Goal: Task Accomplishment & Management: Manage account settings

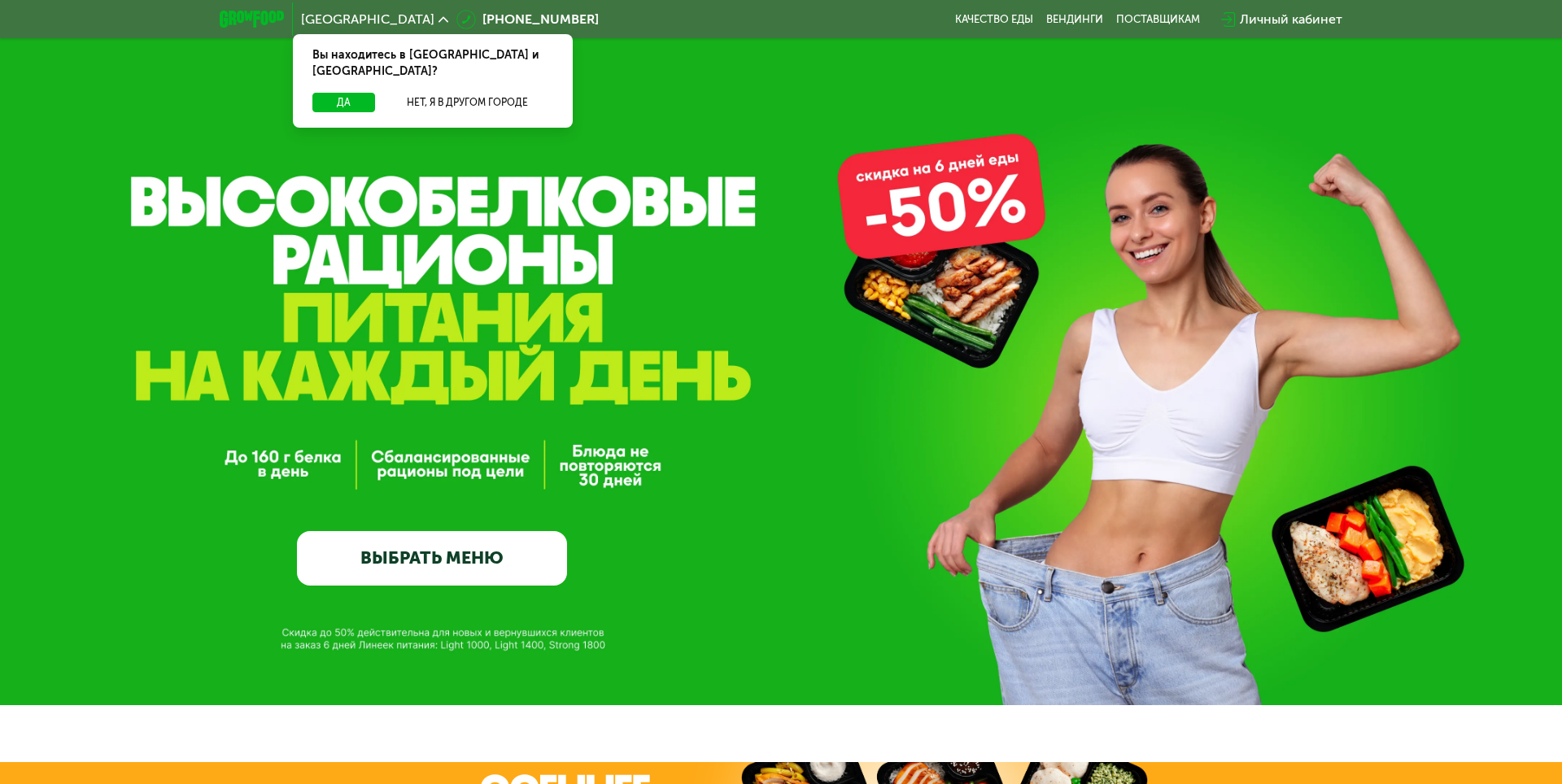
click at [1253, 25] on div "Личный кабинет" at bounding box center [1291, 19] width 102 height 20
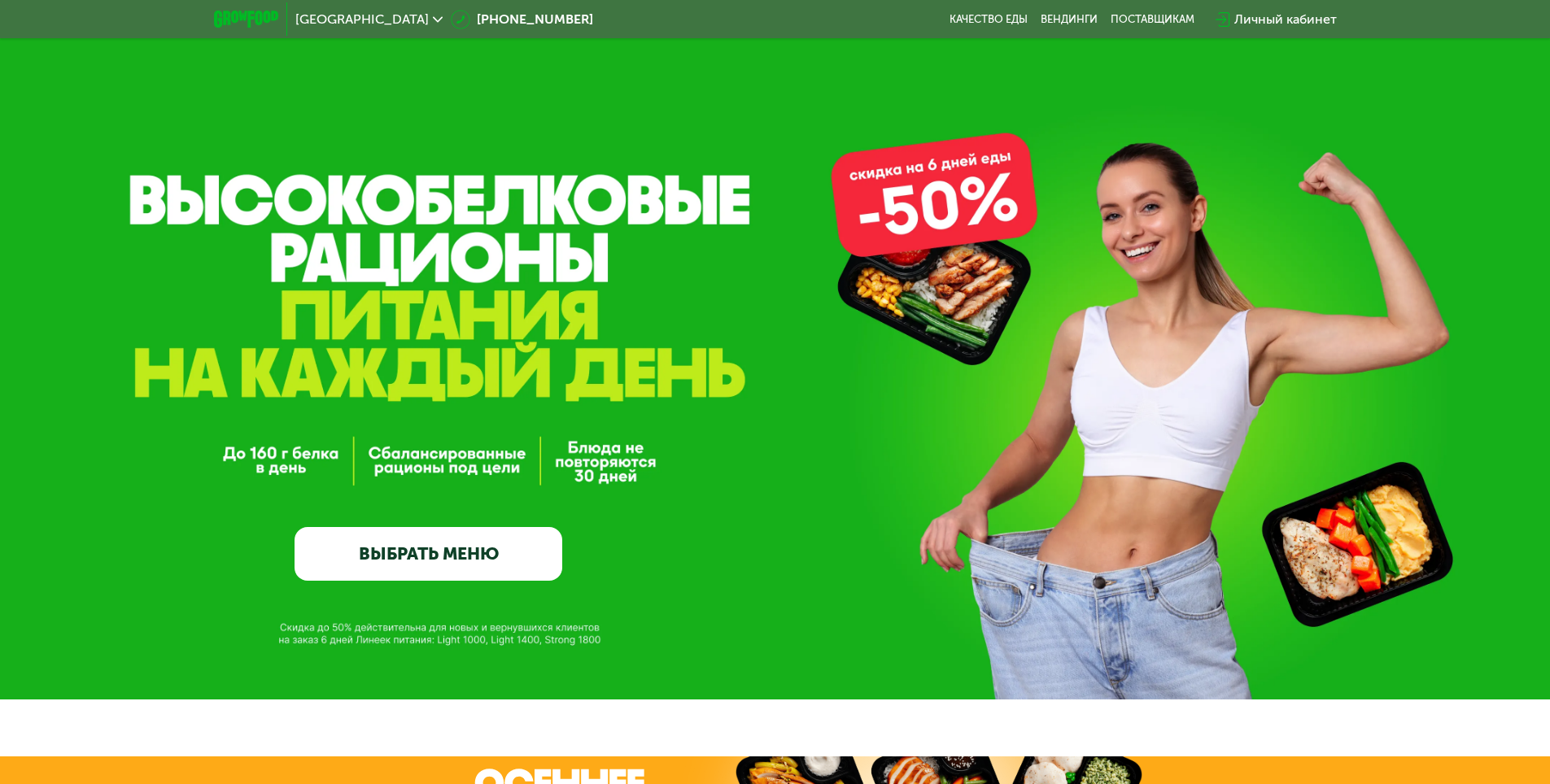
click at [340, 89] on div "Вход или регистрация Ваш телефон +7 Далее Нажимая кнопку "Далее", Вы соглашаете…" at bounding box center [775, 392] width 1550 height 784
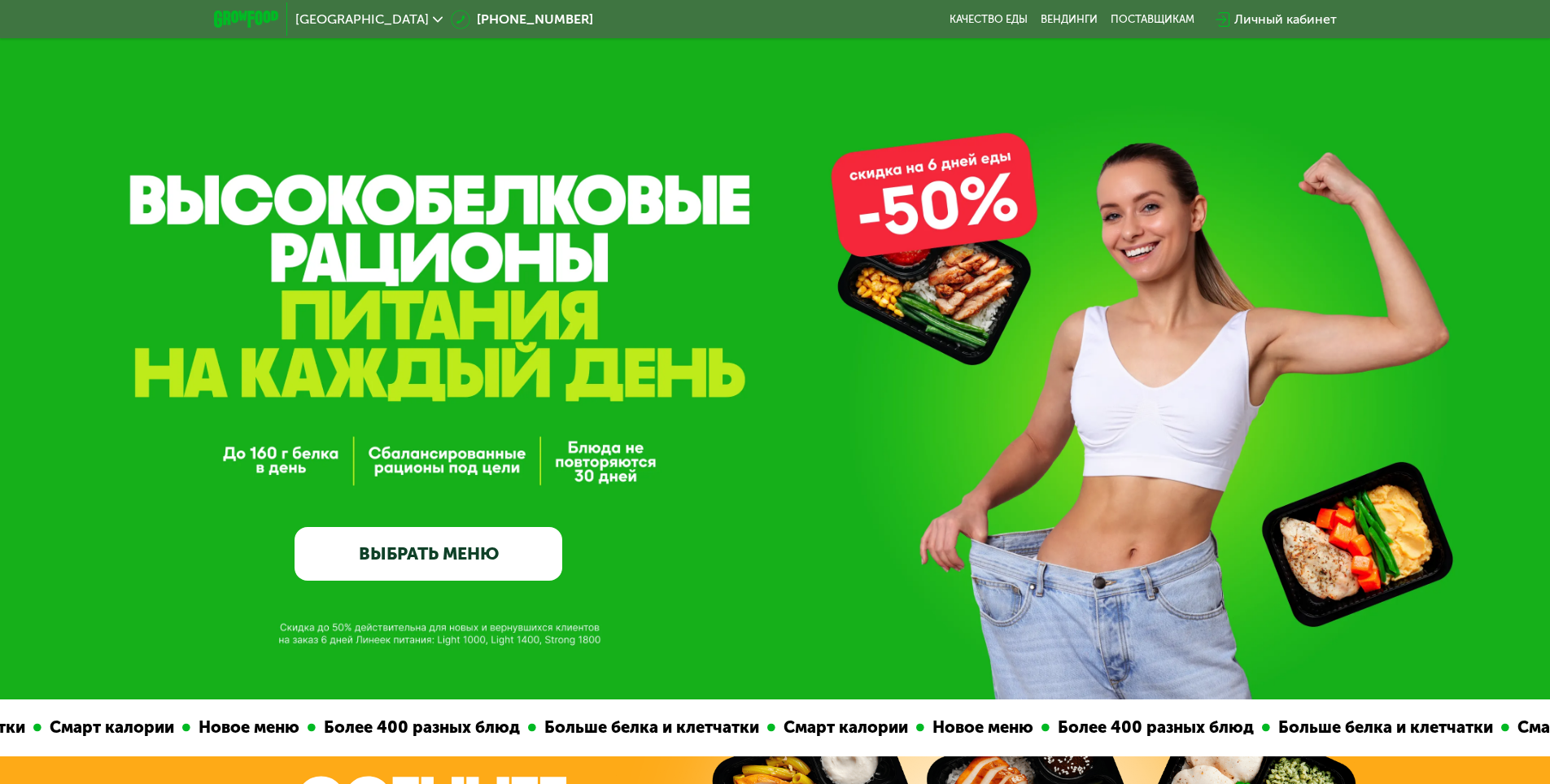
click at [343, 93] on div "GrowFood — доставка правильного питания ВЫБРАТЬ МЕНЮ" at bounding box center [775, 349] width 1550 height 700
click at [1276, 18] on div "Личный кабинет" at bounding box center [1286, 19] width 102 height 20
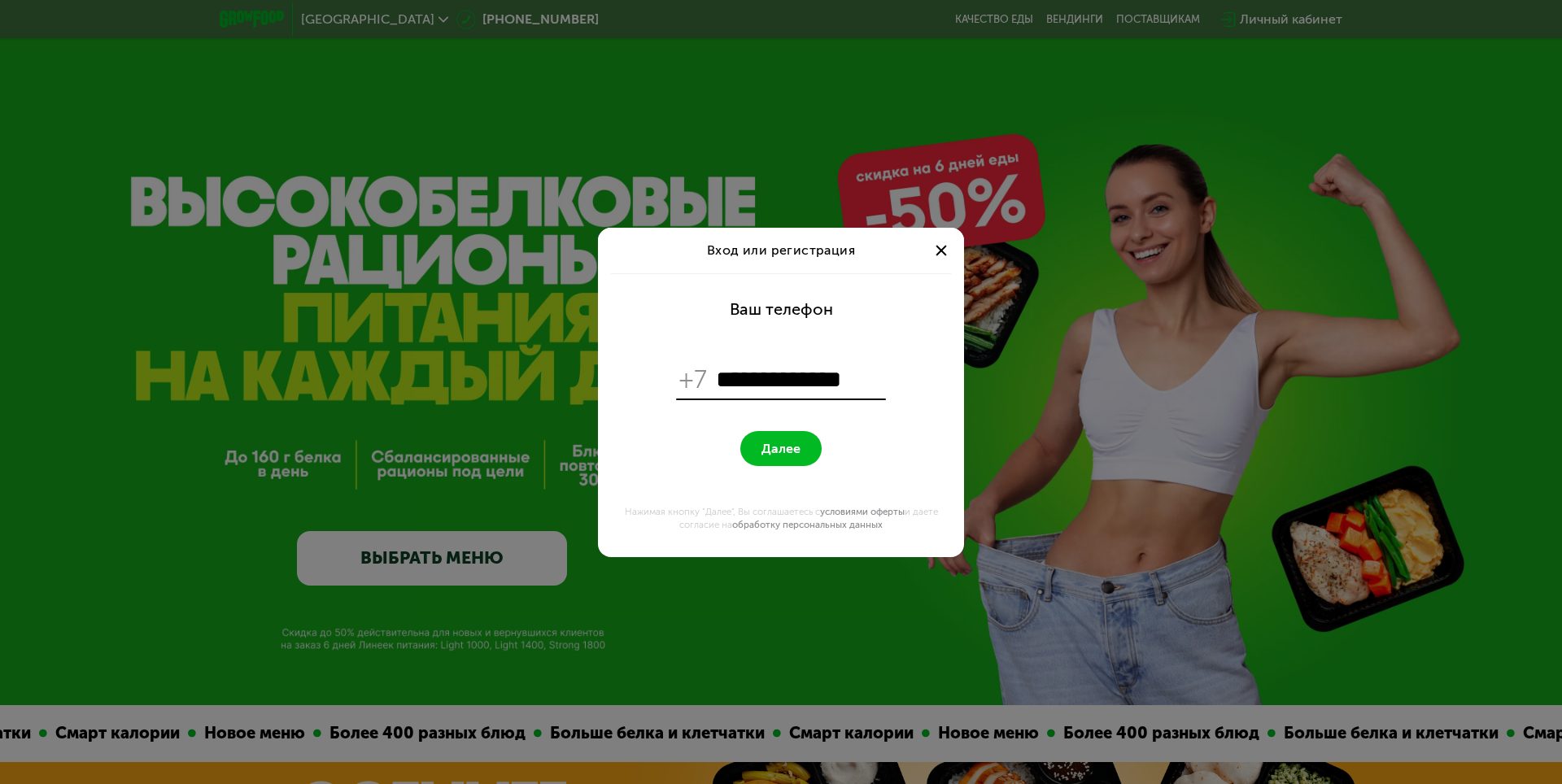
type input "**********"
click at [741, 431] on button "Далее" at bounding box center [781, 448] width 81 height 35
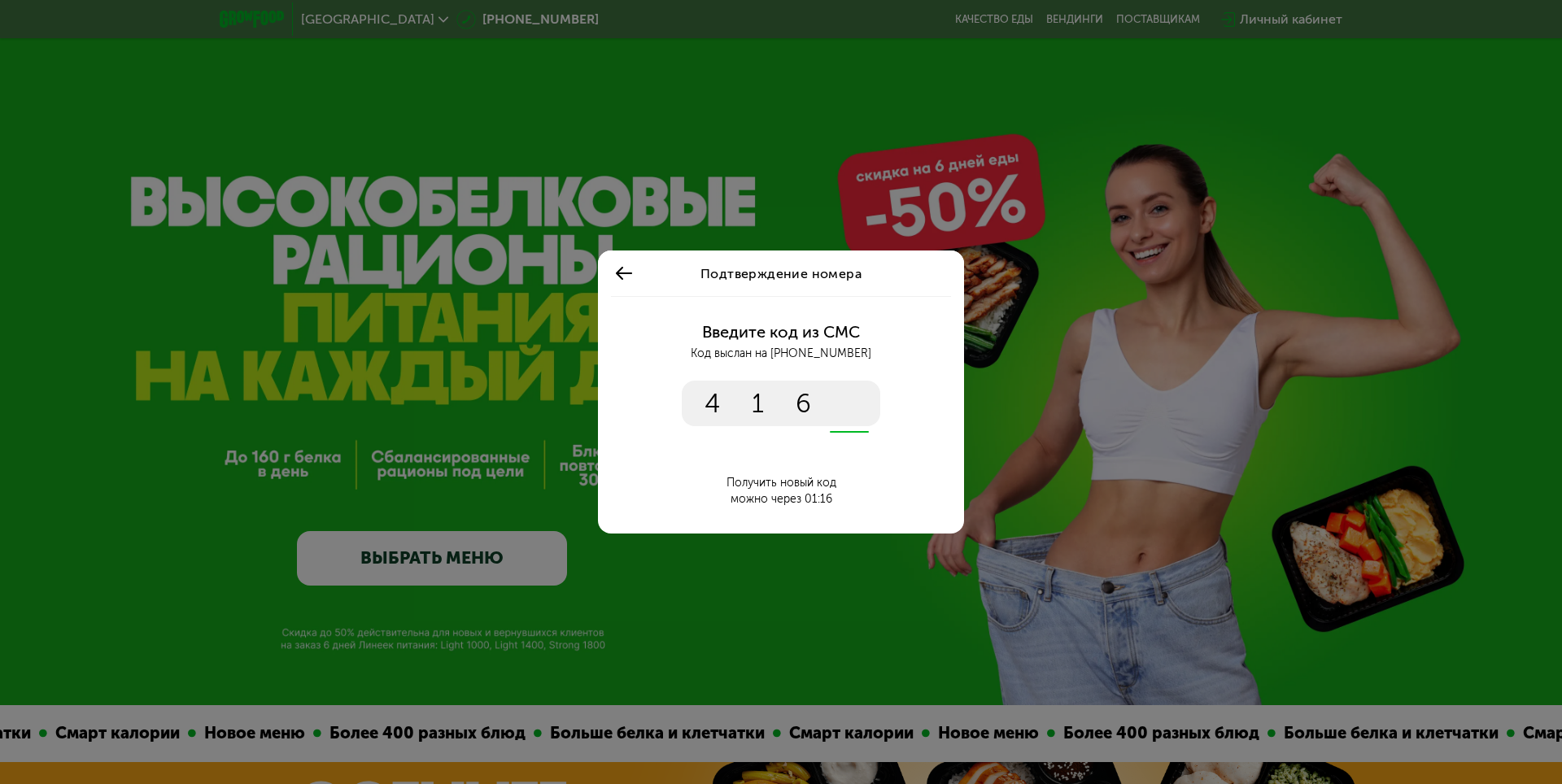
type input "****"
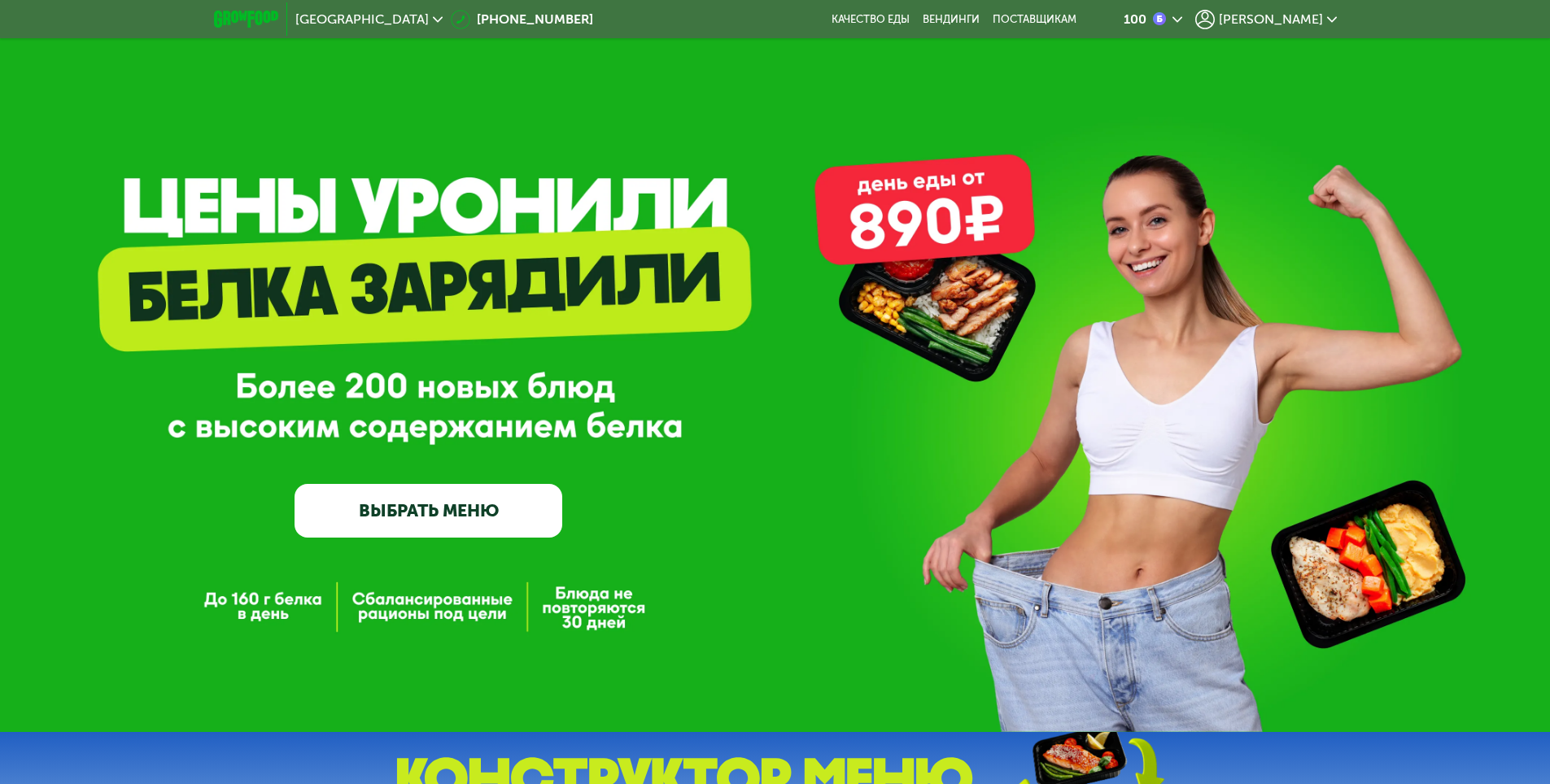
click at [1300, 24] on span "[PERSON_NAME]" at bounding box center [1271, 20] width 104 height 13
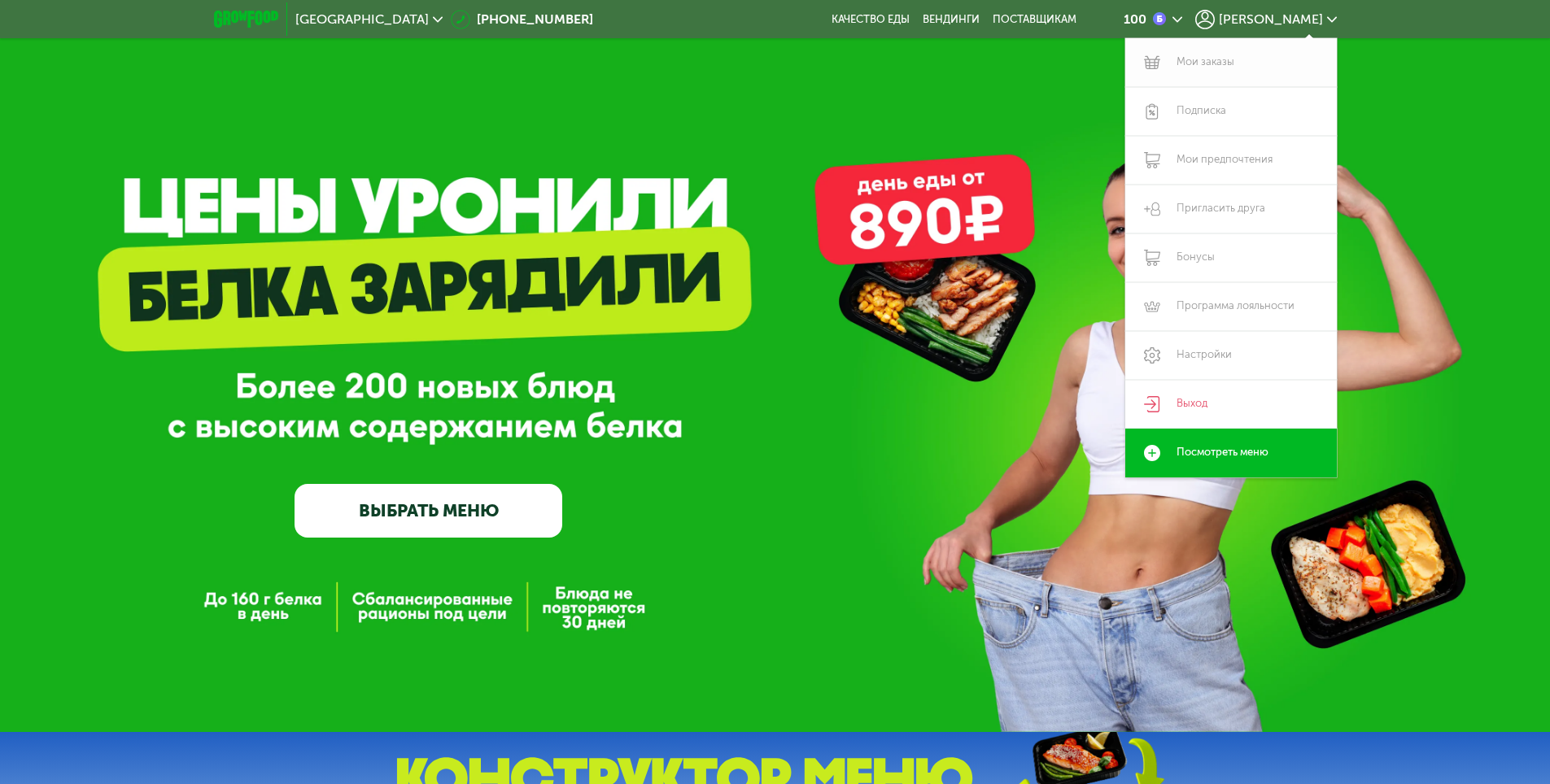
click at [1181, 58] on link "Мои заказы" at bounding box center [1231, 62] width 211 height 49
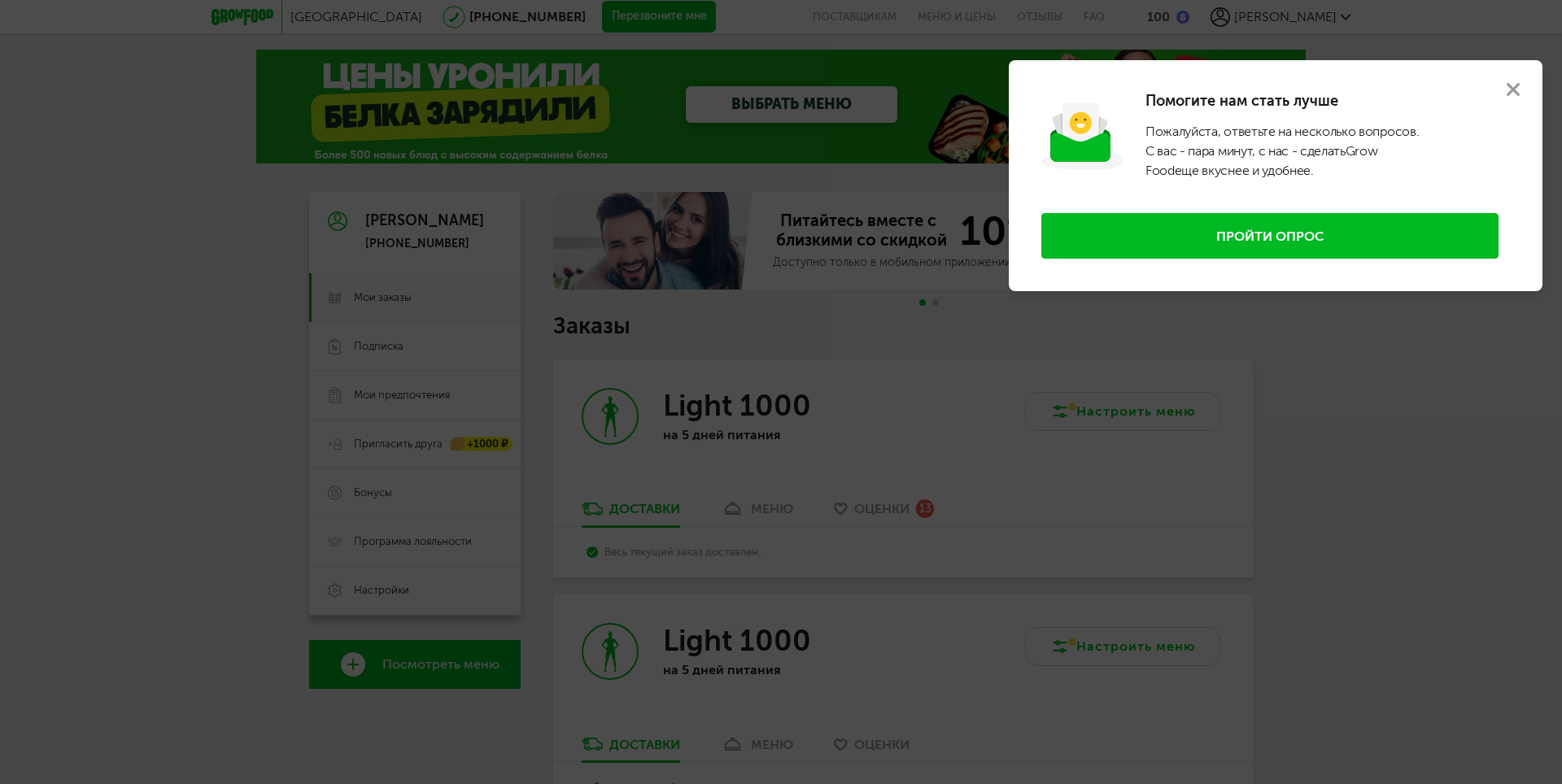
click at [1511, 80] on button at bounding box center [1514, 90] width 59 height 59
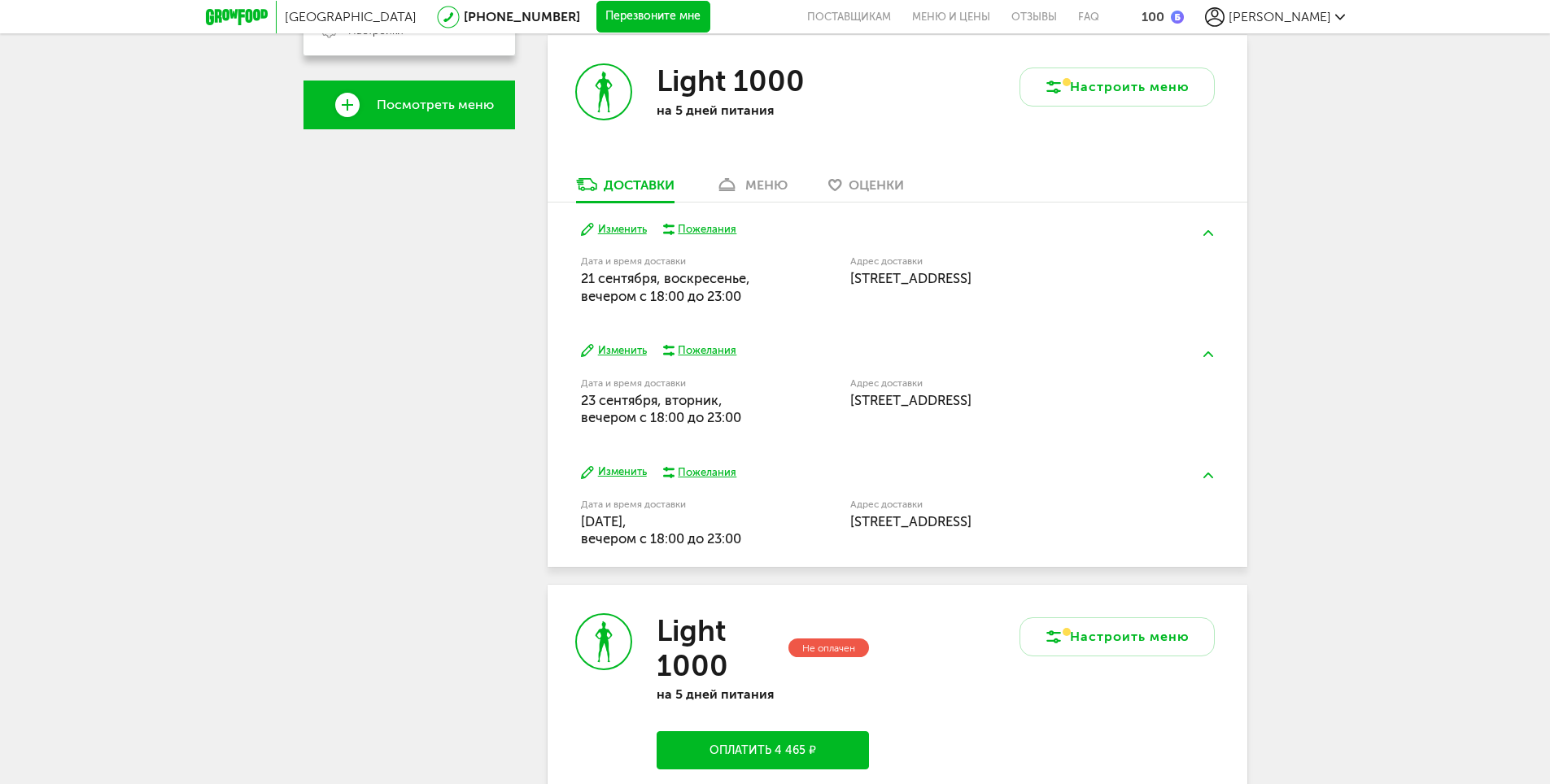
scroll to position [152, 0]
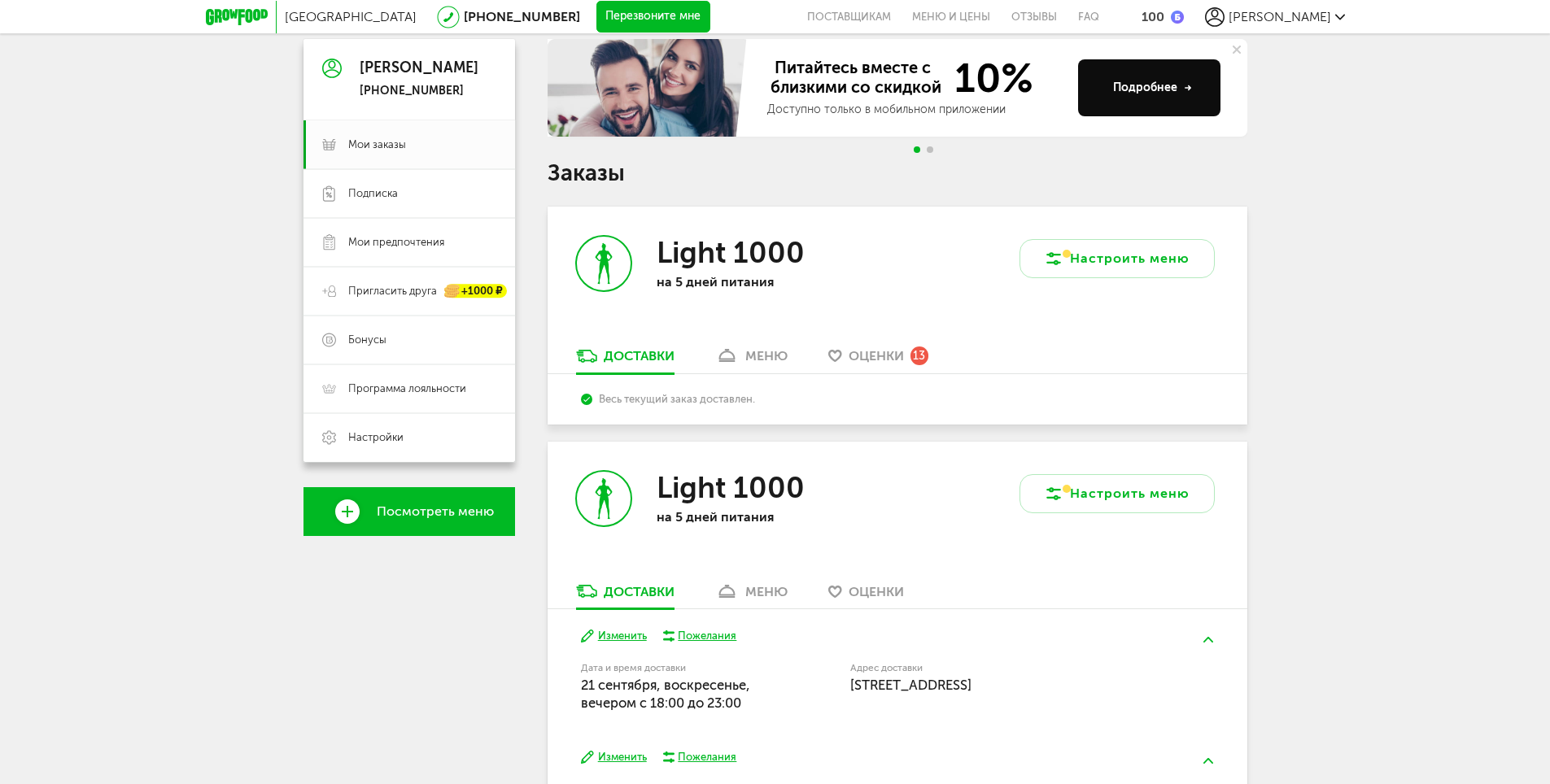
click at [897, 332] on div "Настроить меню" at bounding box center [1072, 276] width 350 height 141
click at [892, 343] on div "Light 1000 на 5 дней питания" at bounding box center [722, 276] width 350 height 141
click at [885, 352] on span "Оценки" at bounding box center [876, 356] width 55 height 15
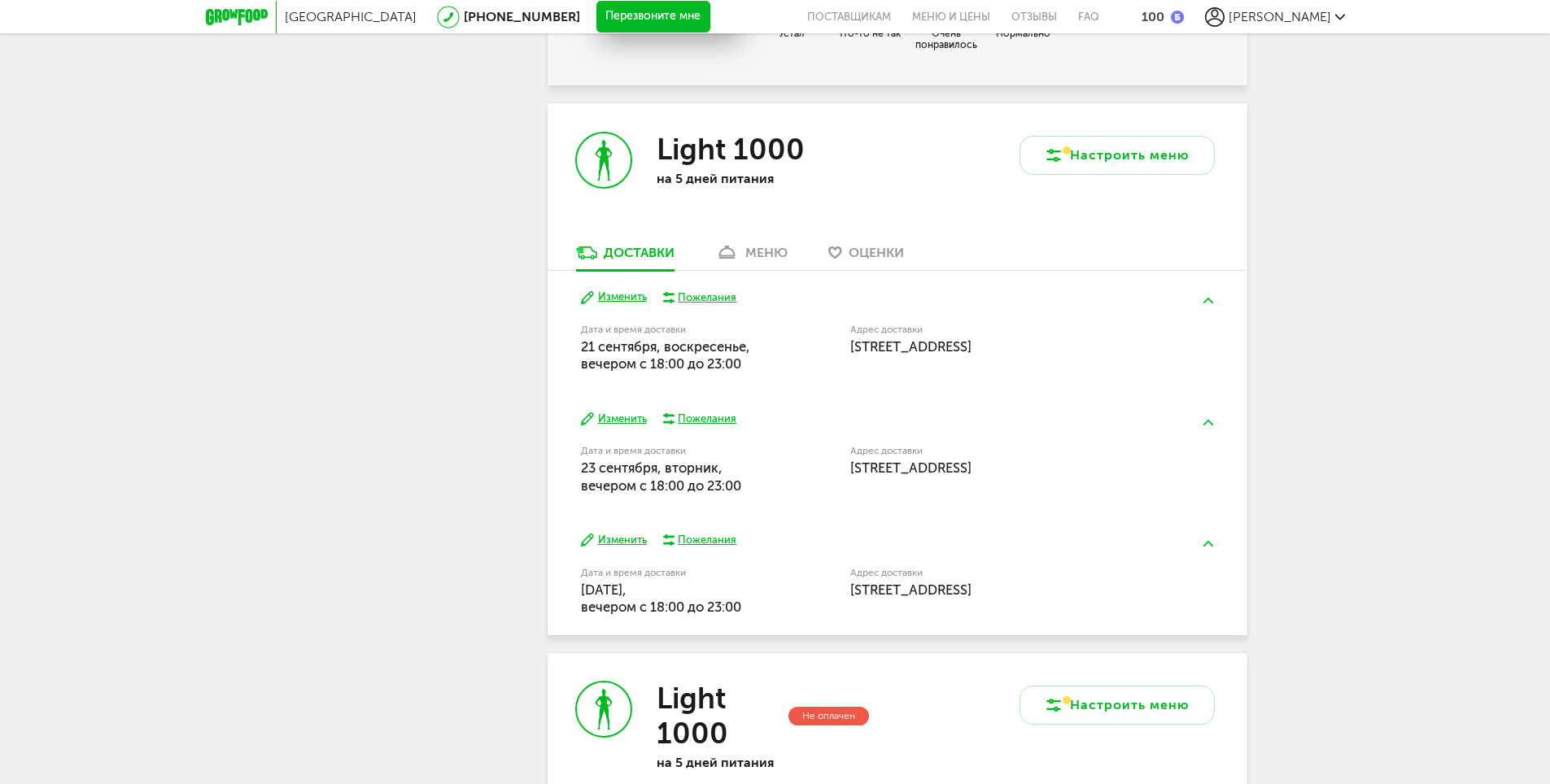
scroll to position [3014, 0]
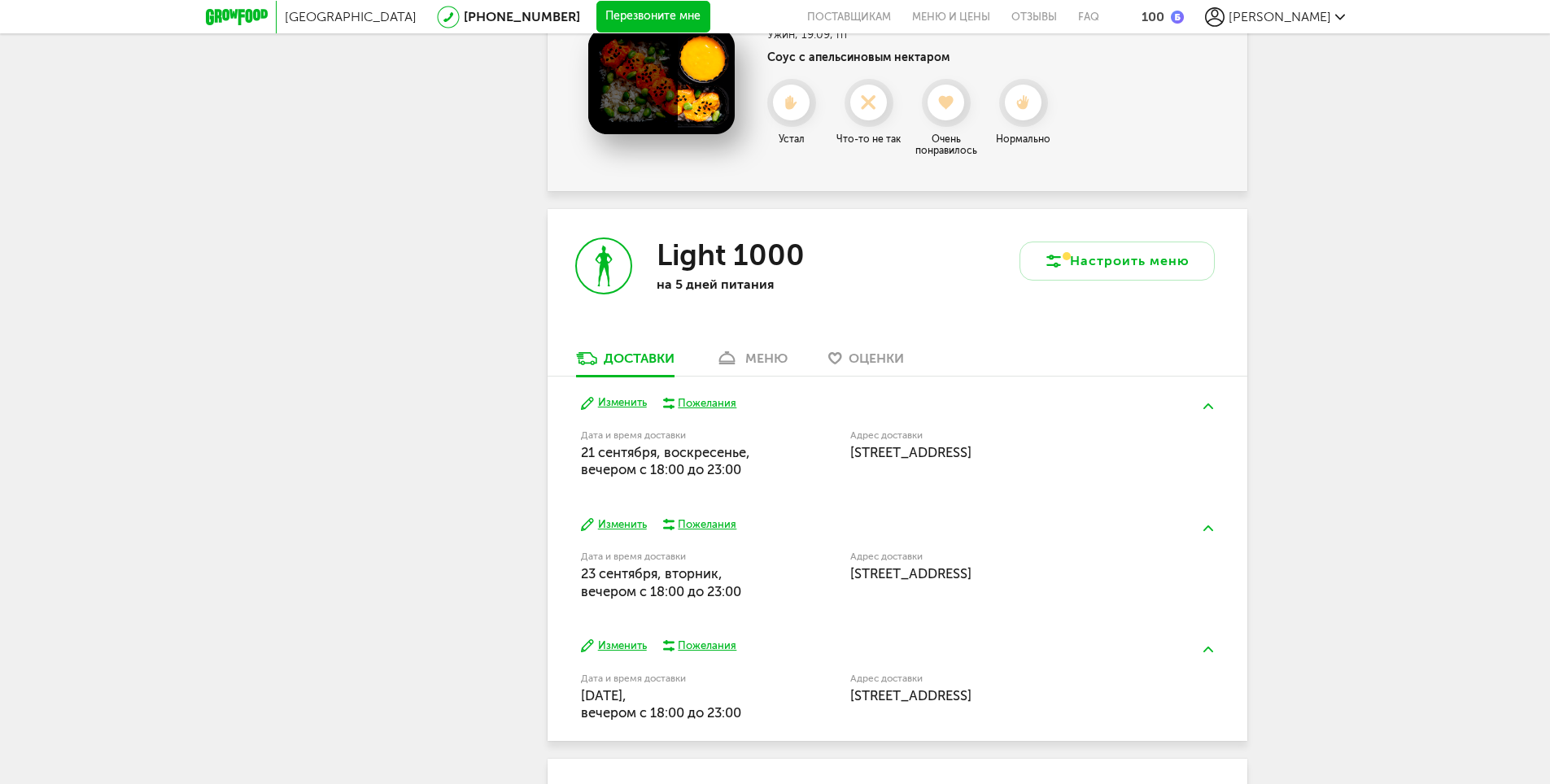
click at [759, 352] on div "меню" at bounding box center [766, 358] width 43 height 15
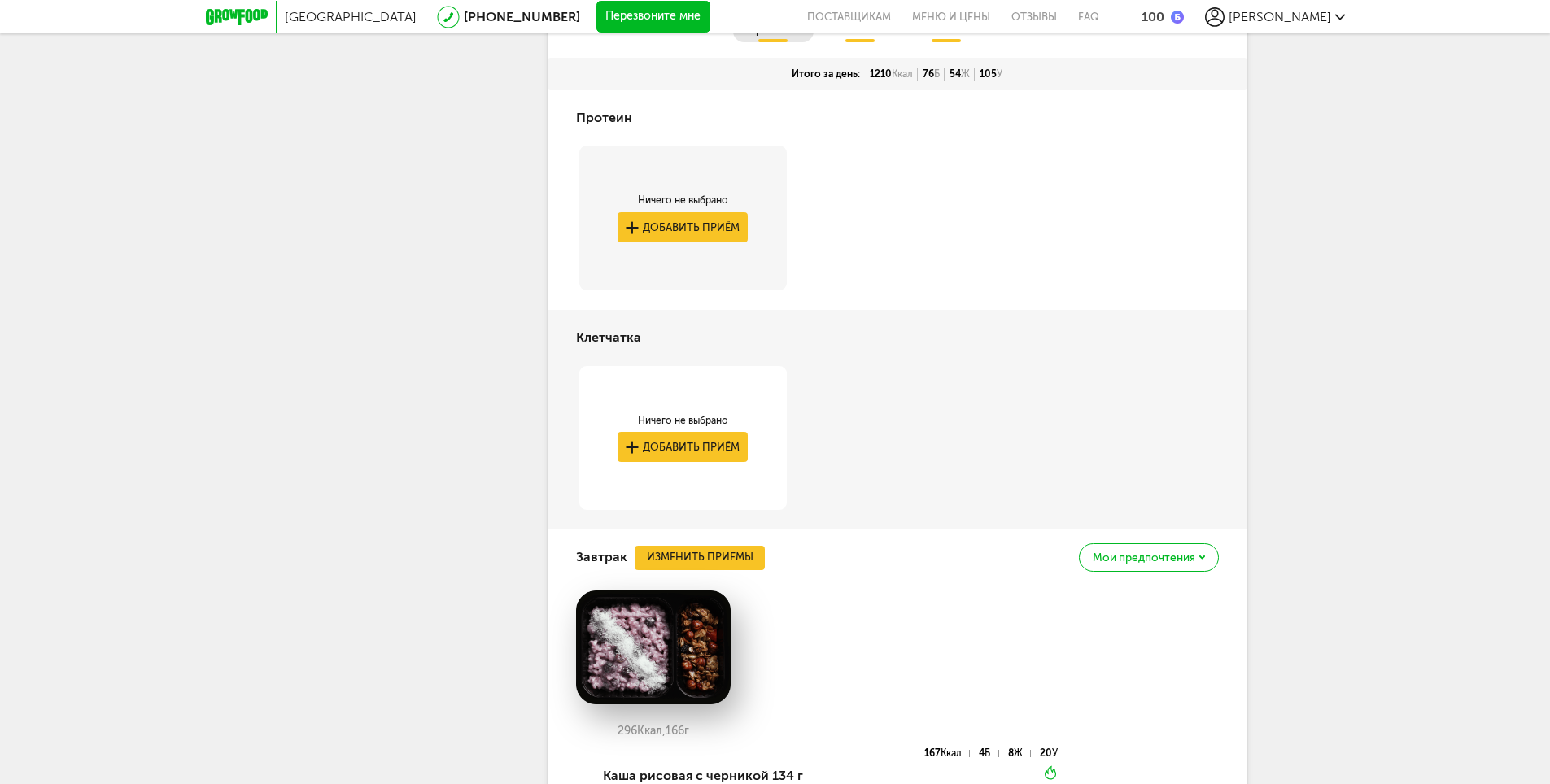
scroll to position [2982, 0]
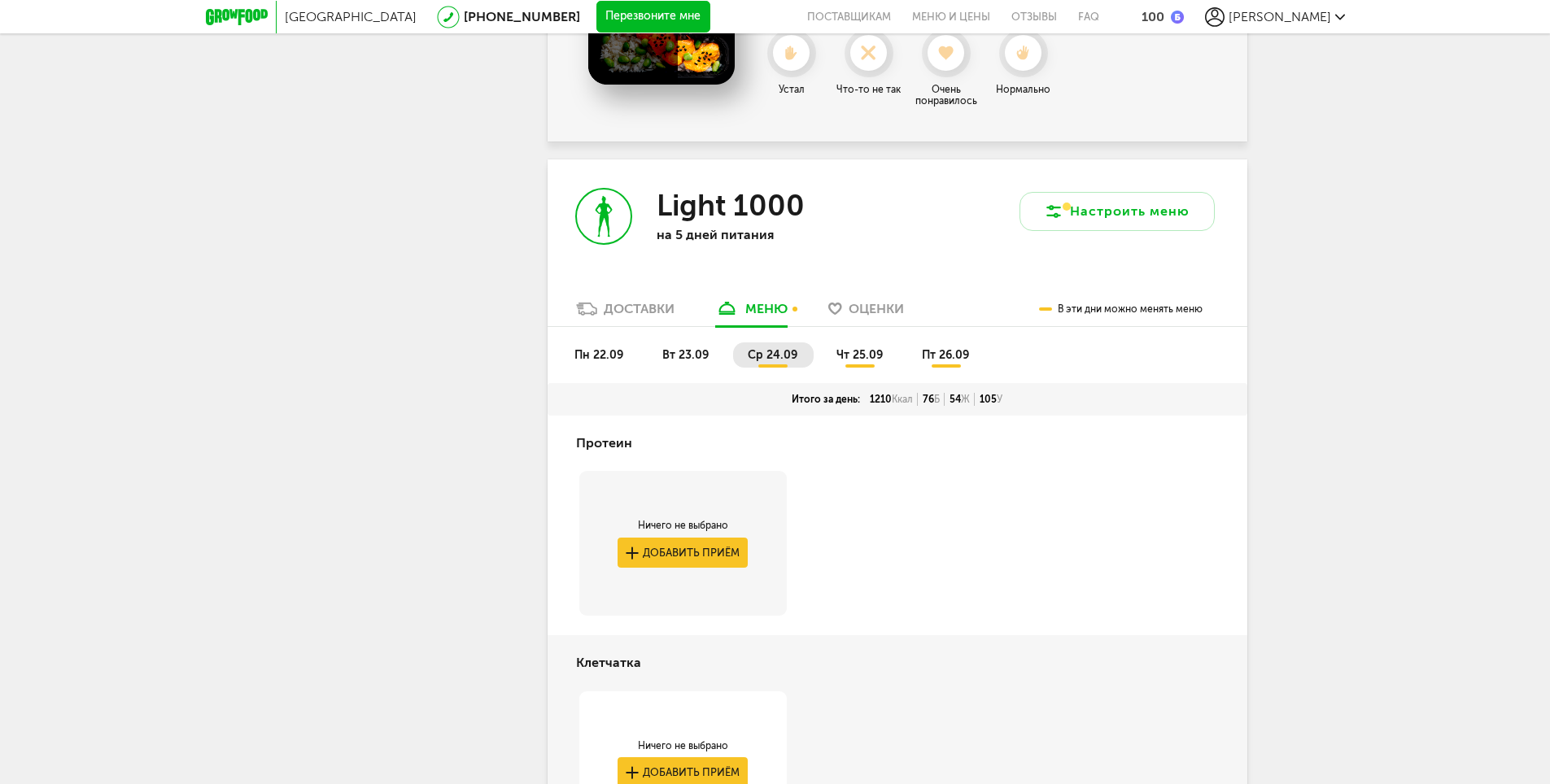
click at [860, 348] on span "чт 25.09" at bounding box center [859, 355] width 46 height 14
click at [960, 348] on span "пт 26.09" at bounding box center [946, 355] width 47 height 14
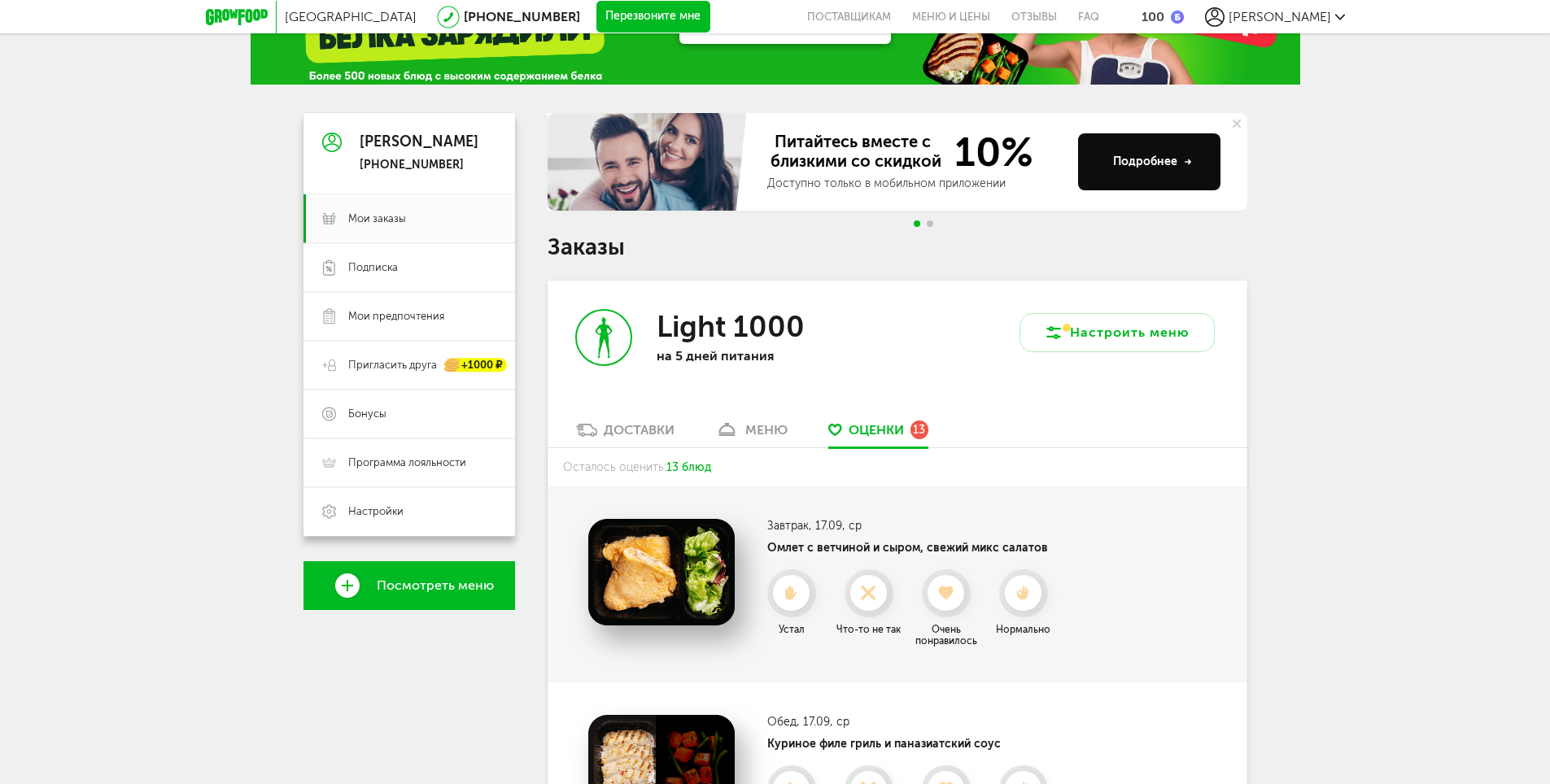
scroll to position [0, 0]
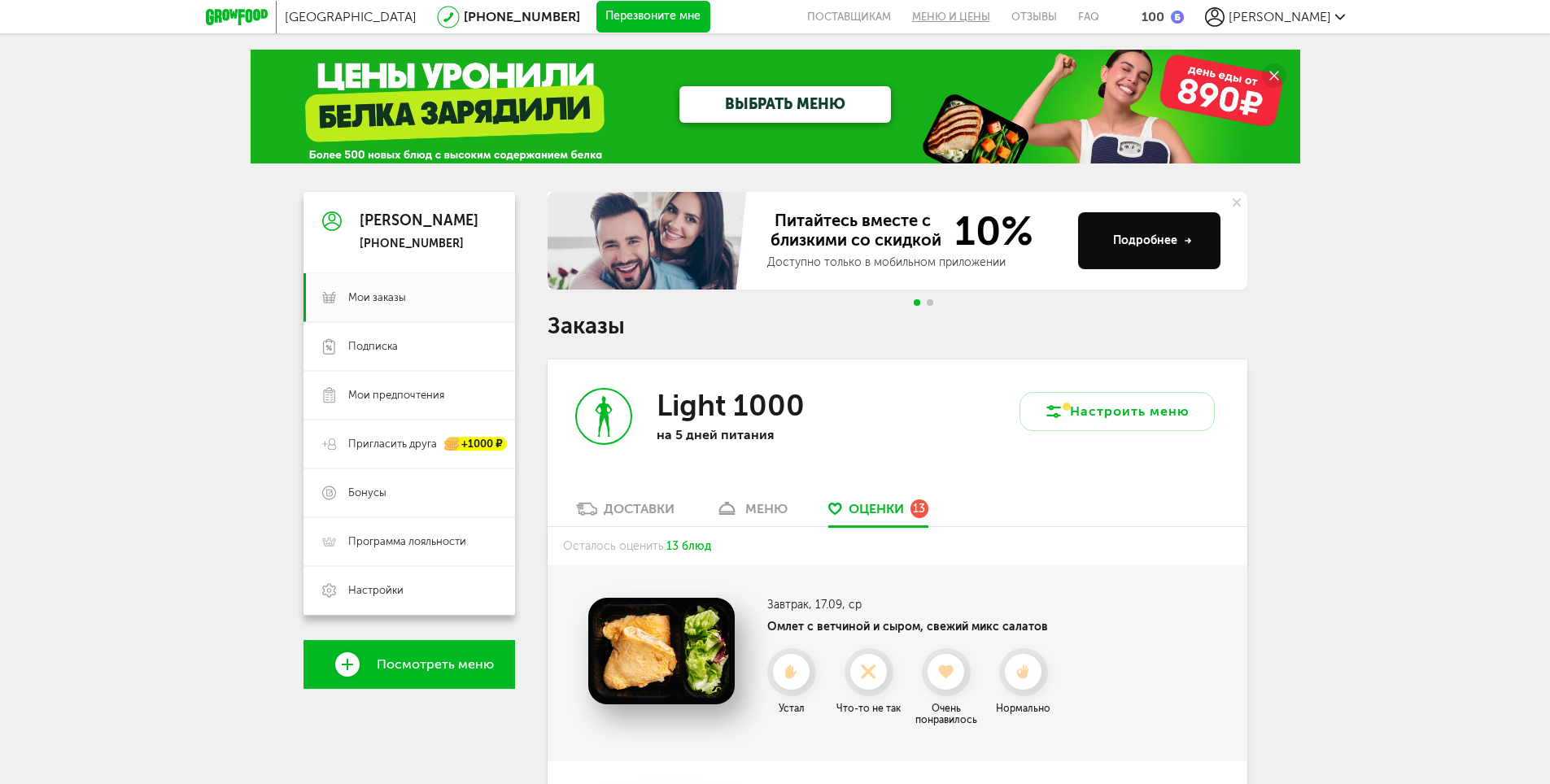
click at [1000, 20] on link "Меню и цены" at bounding box center [951, 16] width 99 height 33
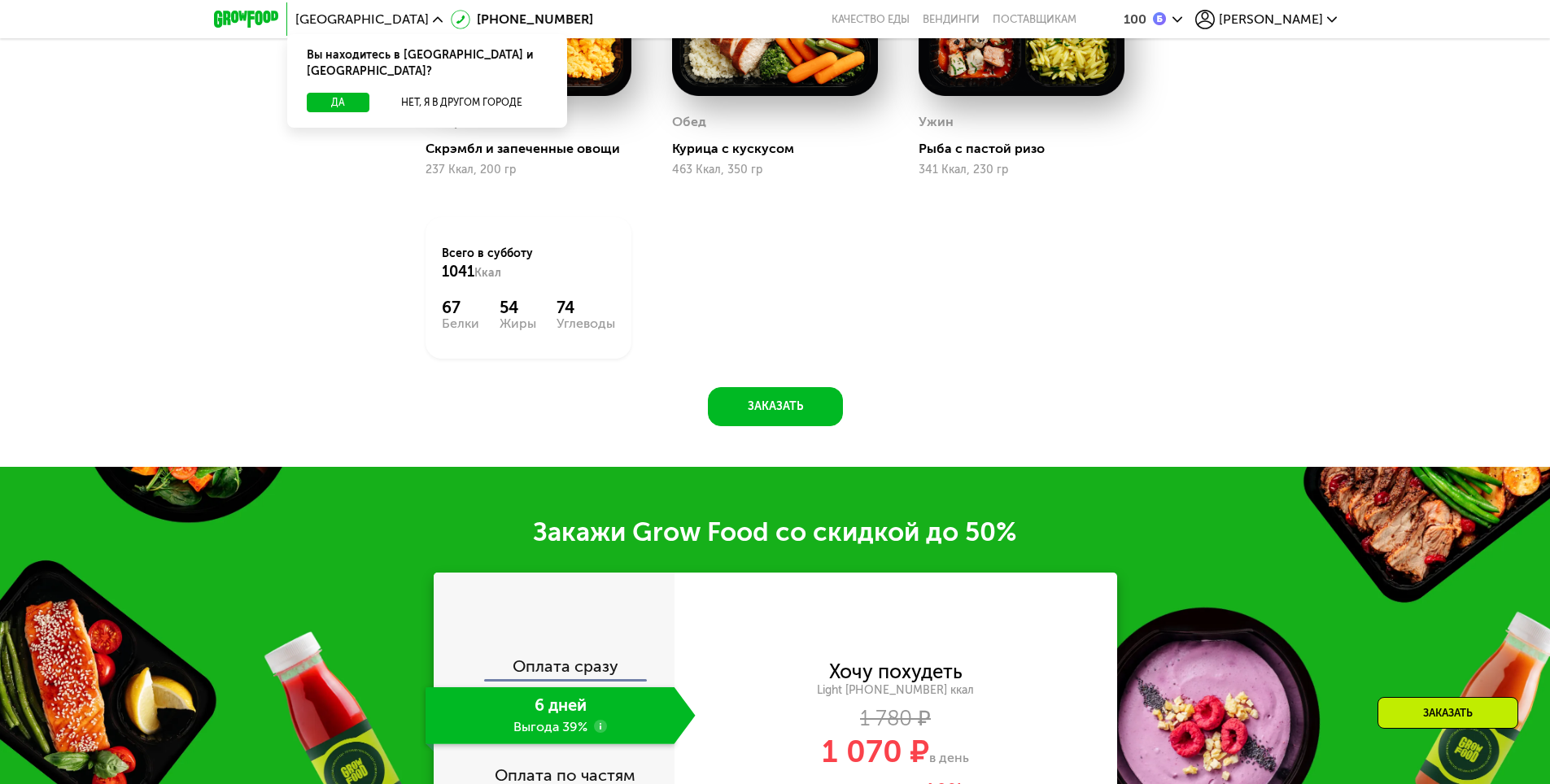
scroll to position [959, 0]
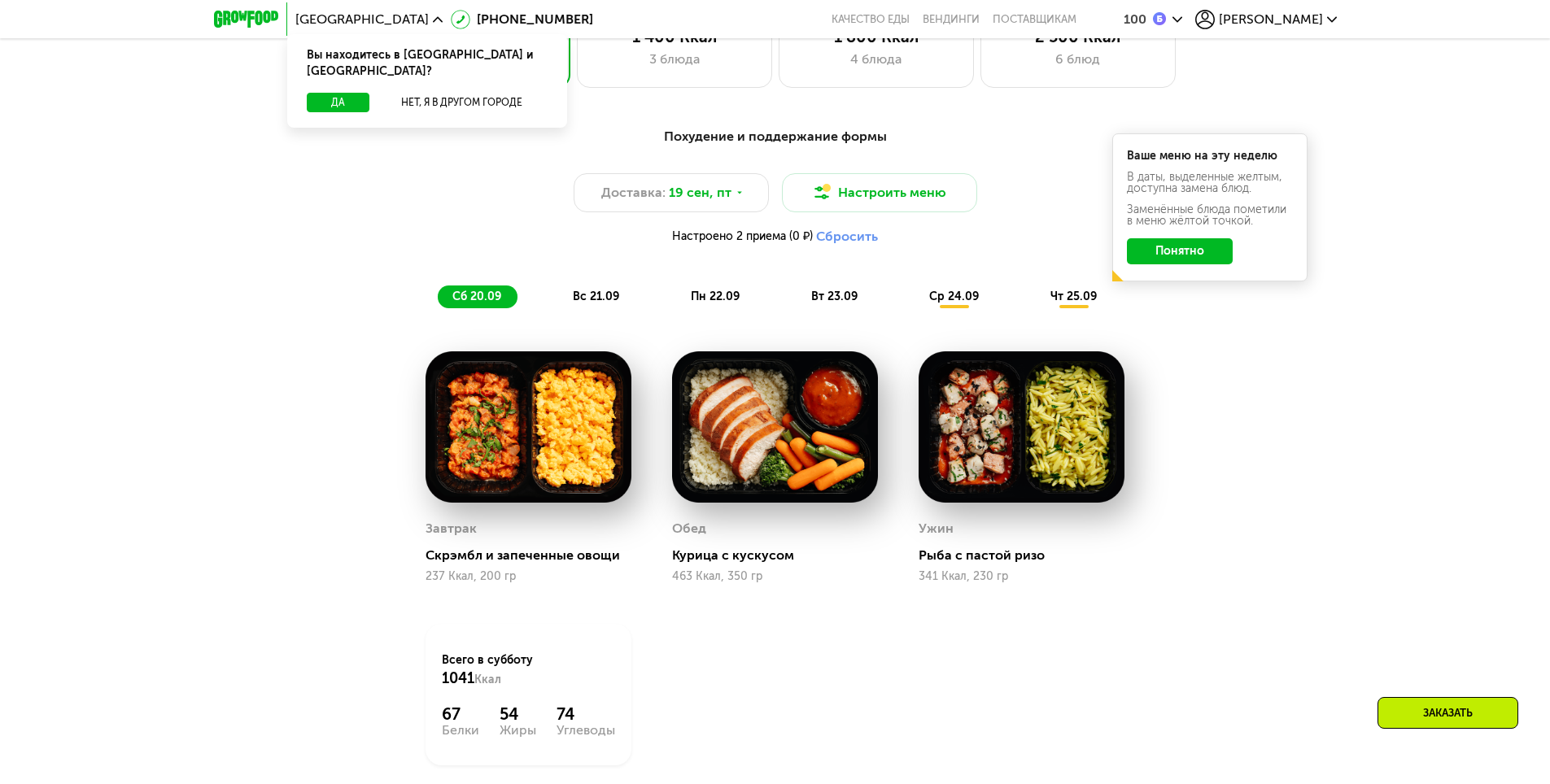
click at [603, 290] on div "Похудение и поддержание формы Доставка: 19 сен, пт Настроить меню Настроено 2 п…" at bounding box center [775, 218] width 964 height 182
click at [604, 293] on div "вс 21.09" at bounding box center [597, 296] width 78 height 23
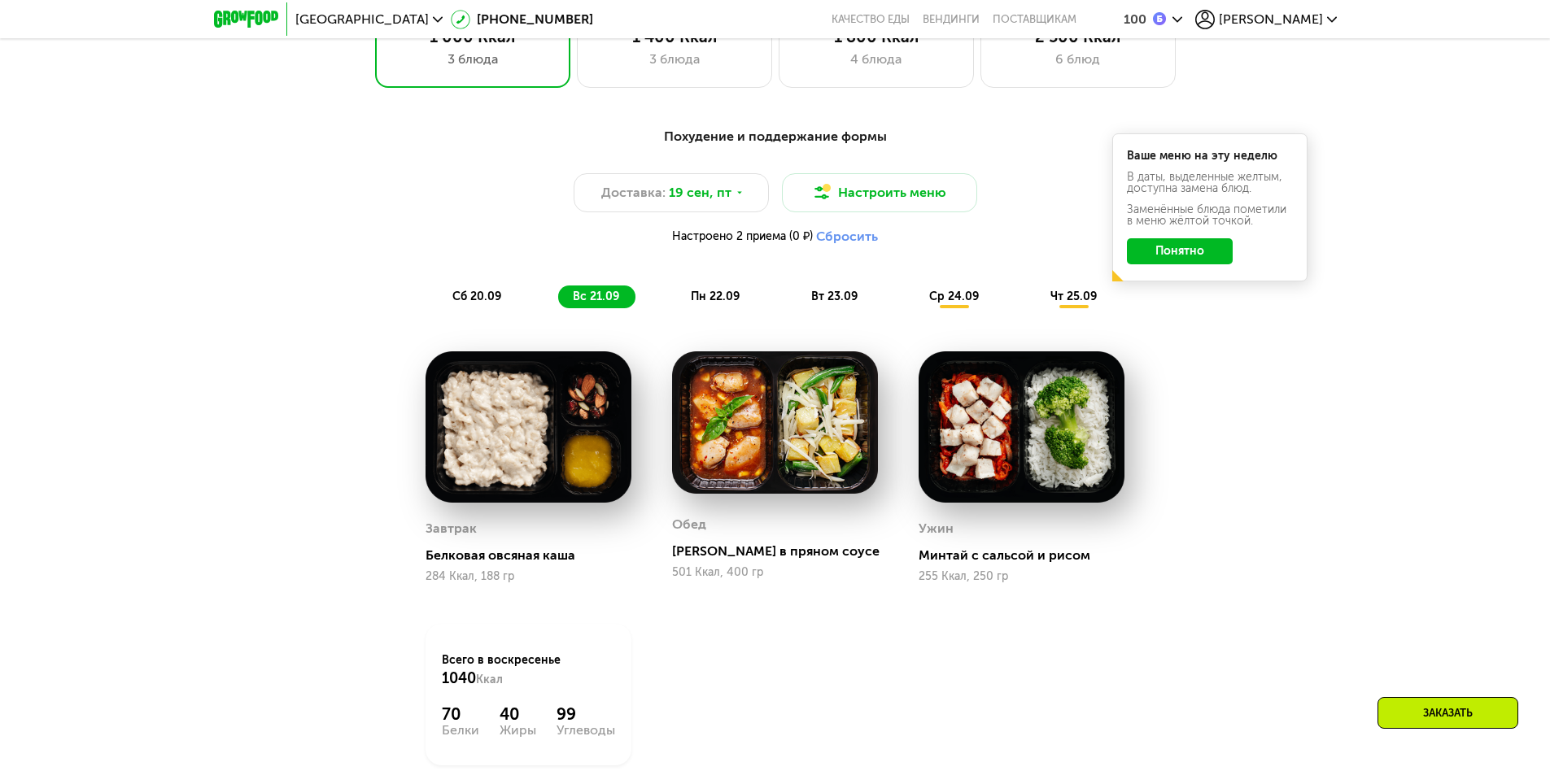
click at [702, 302] on span "пн 22.09" at bounding box center [715, 296] width 49 height 14
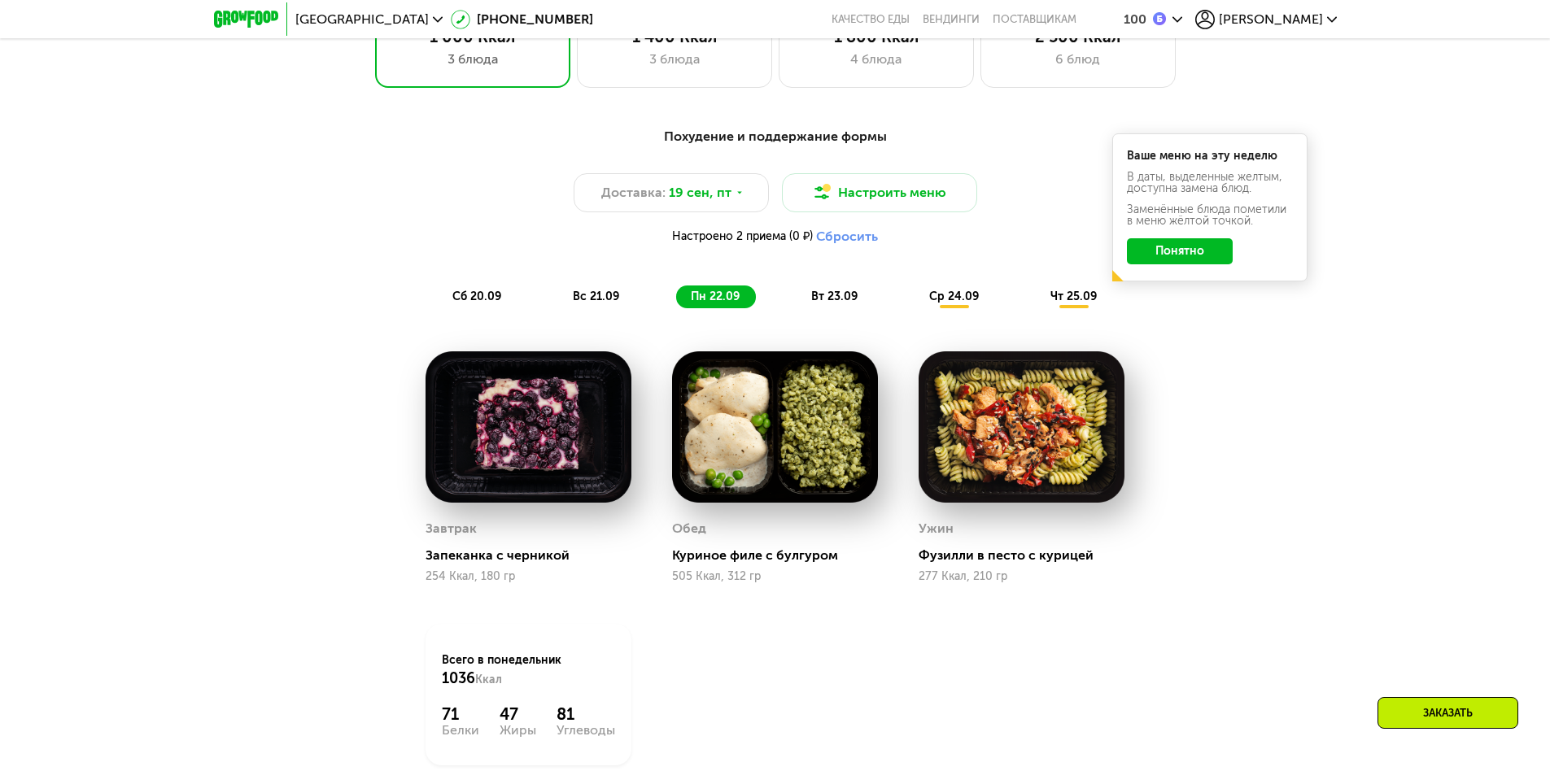
click at [835, 303] on span "вт 23.09" at bounding box center [834, 296] width 46 height 14
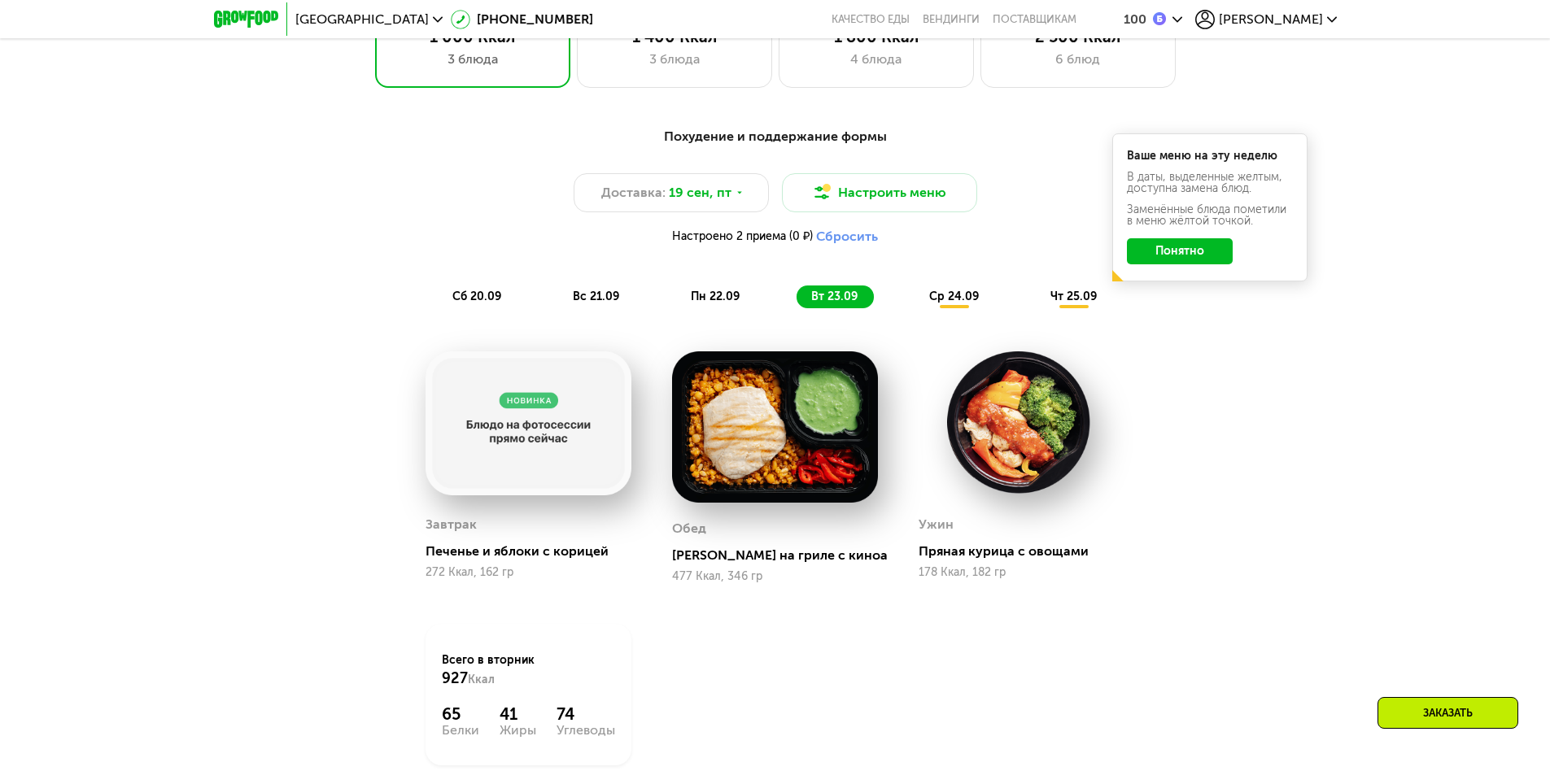
click at [954, 303] on span "ср 24.09" at bounding box center [954, 296] width 49 height 14
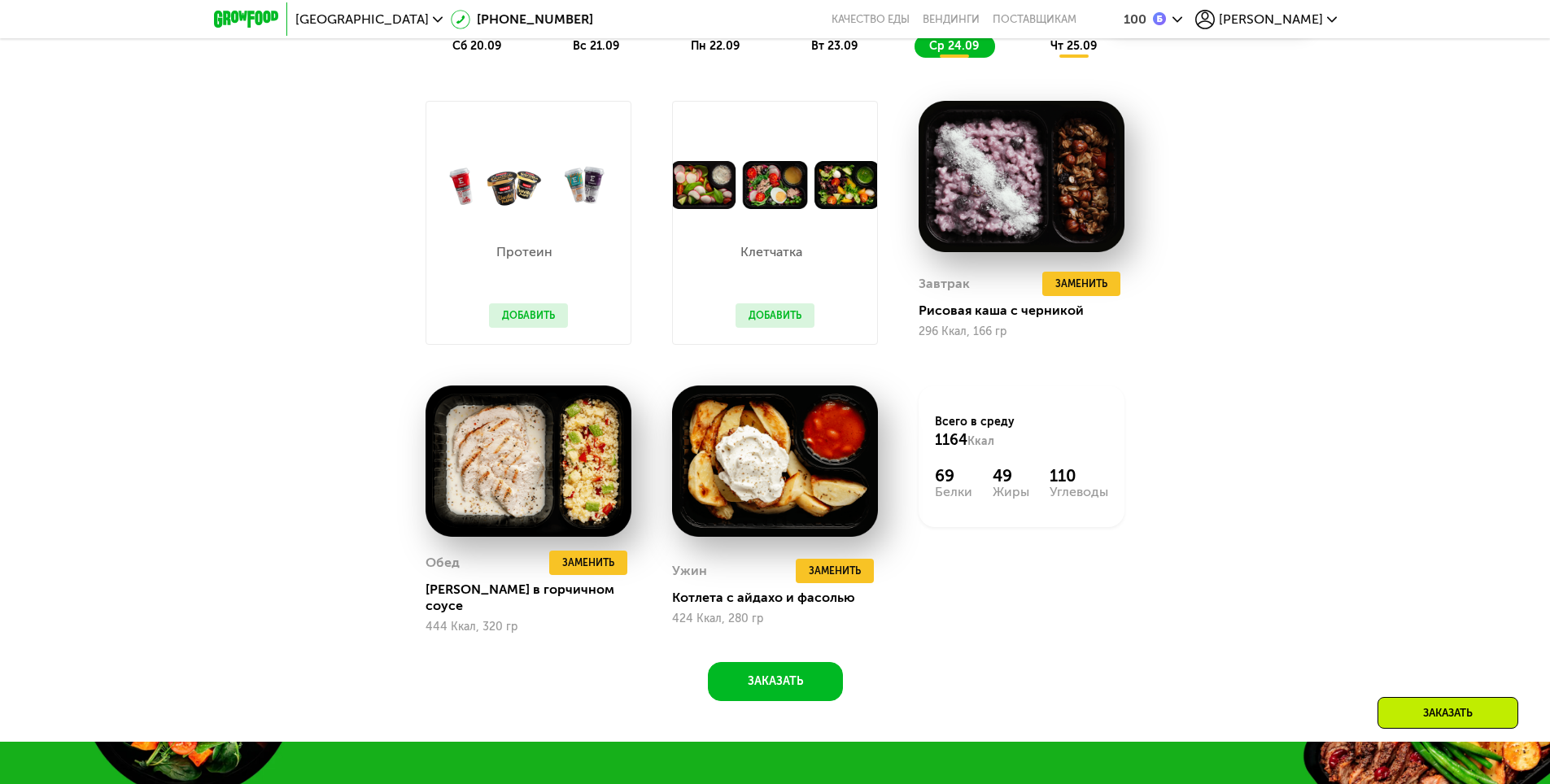
scroll to position [1041, 0]
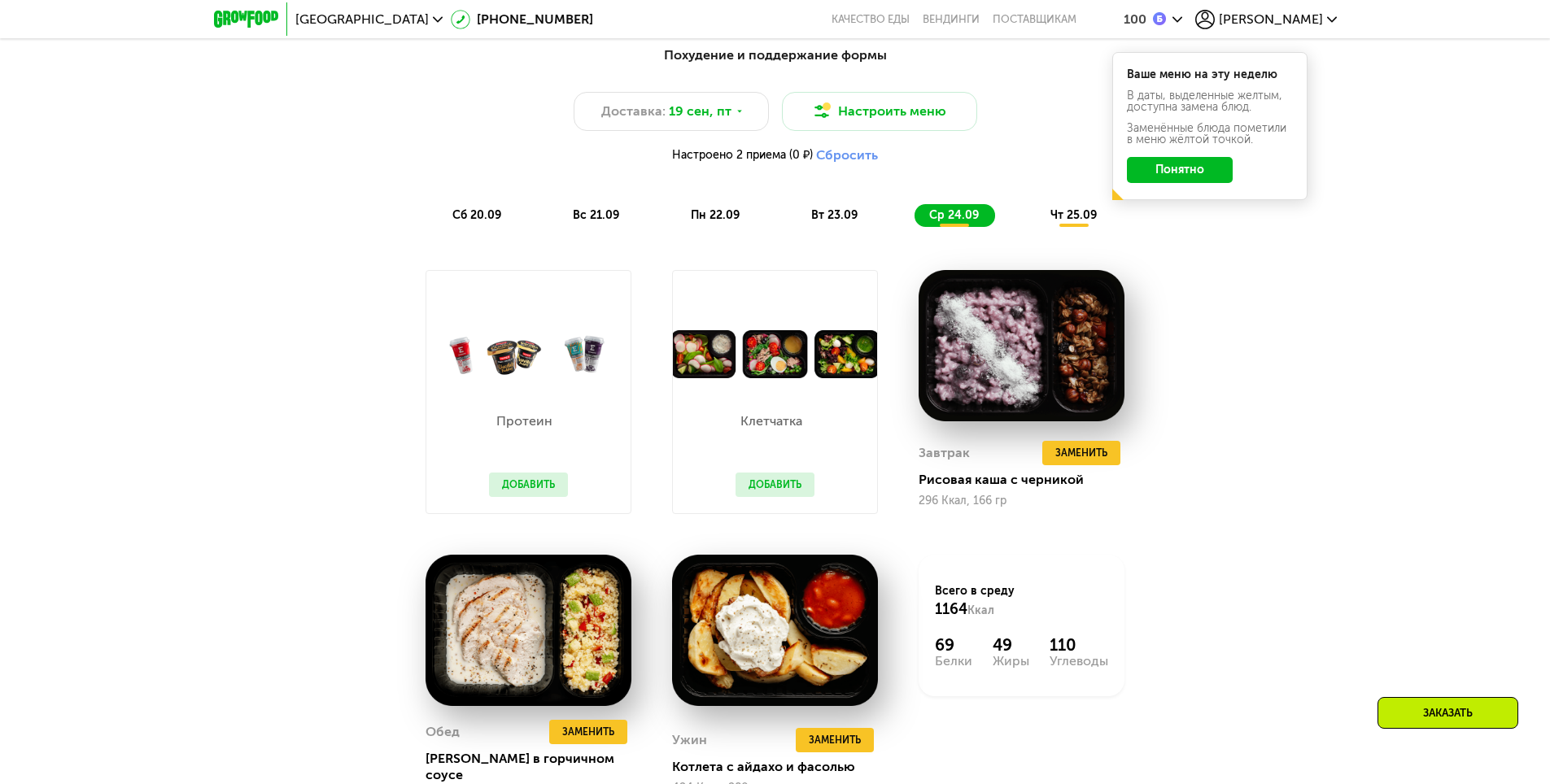
click at [1089, 208] on div "Похудение и поддержание формы Доставка: 19 сен, пт Настроить меню Настроено 2 п…" at bounding box center [775, 136] width 964 height 182
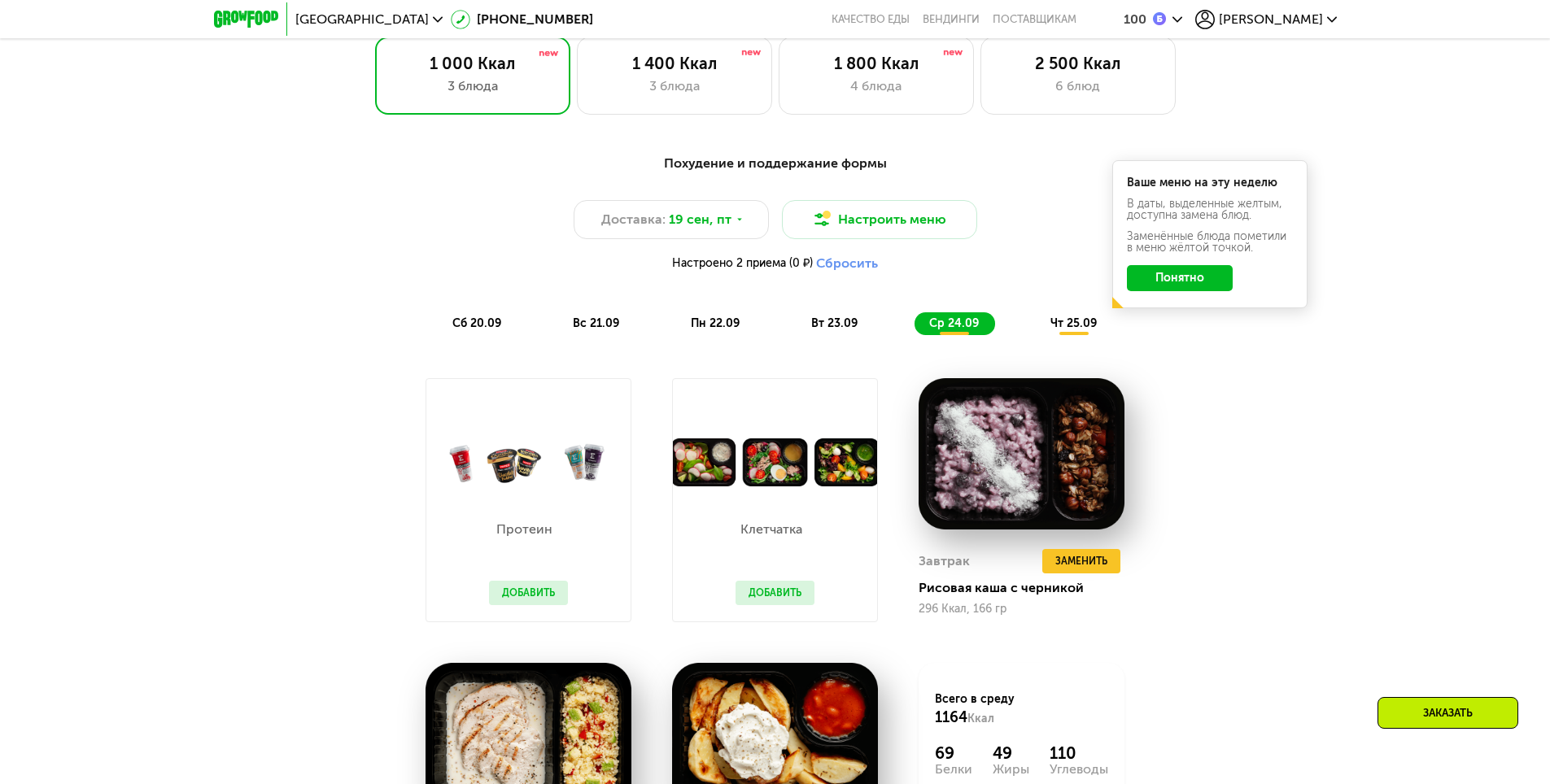
scroll to position [716, 0]
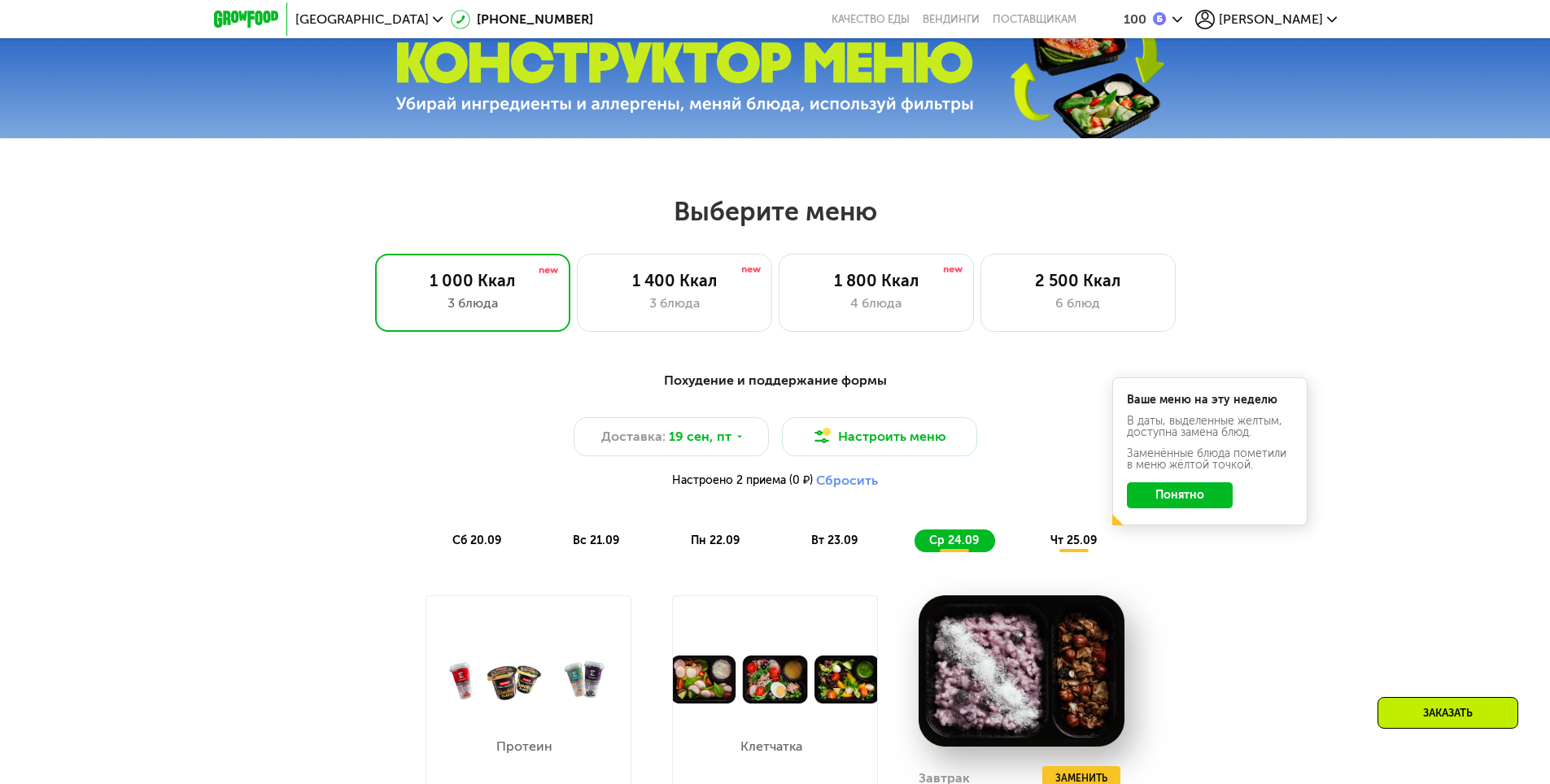
click at [1166, 238] on div "Выберите меню 1 000 Ккал 3 блюда 1 400 Ккал 3 блюда 1 800 Ккал 4 блюда 2 500 Кк…" at bounding box center [775, 263] width 1550 height 136
click at [1099, 296] on div "2 500 Ккал 6 блюд" at bounding box center [1078, 293] width 195 height 78
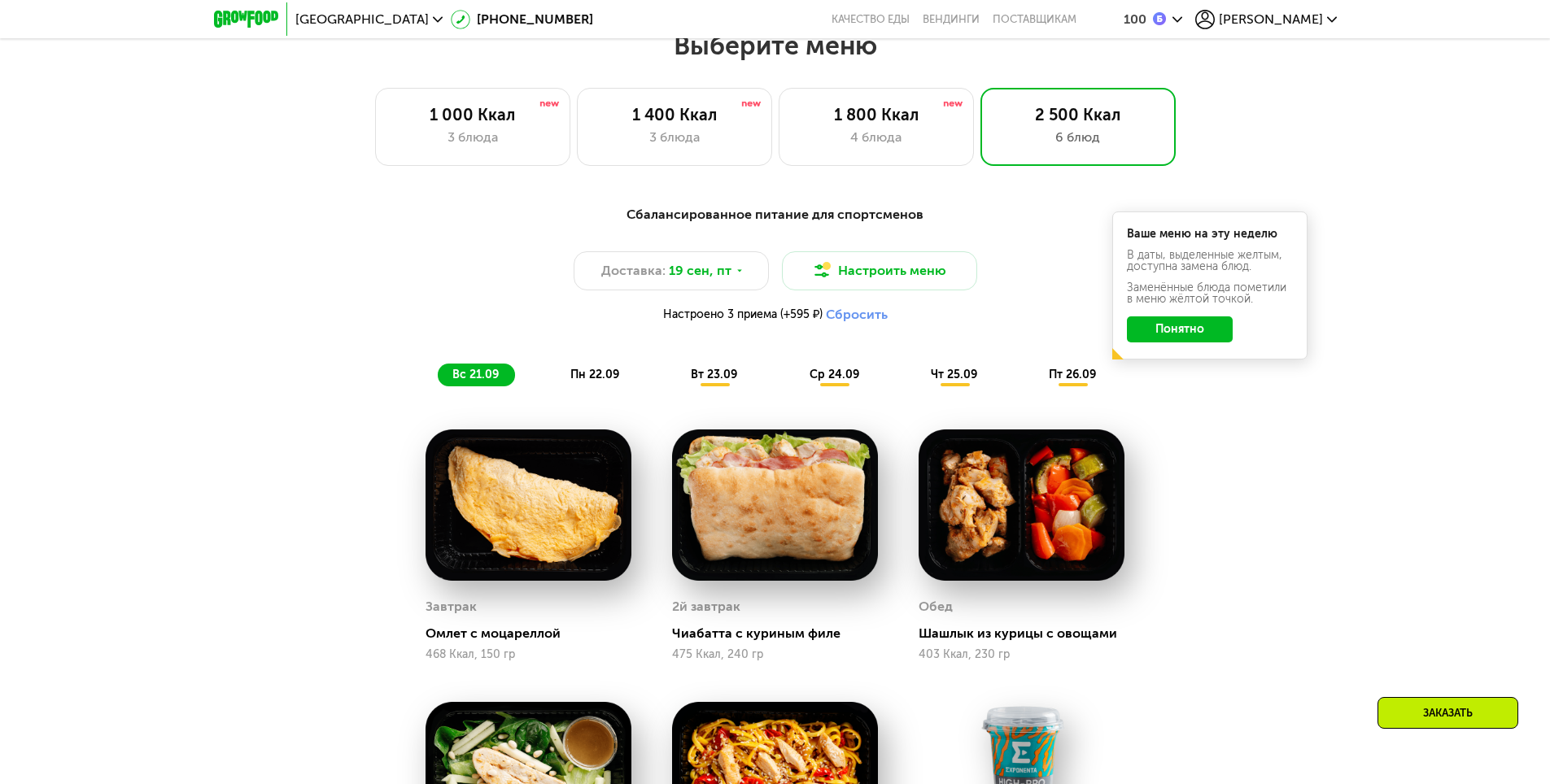
scroll to position [879, 0]
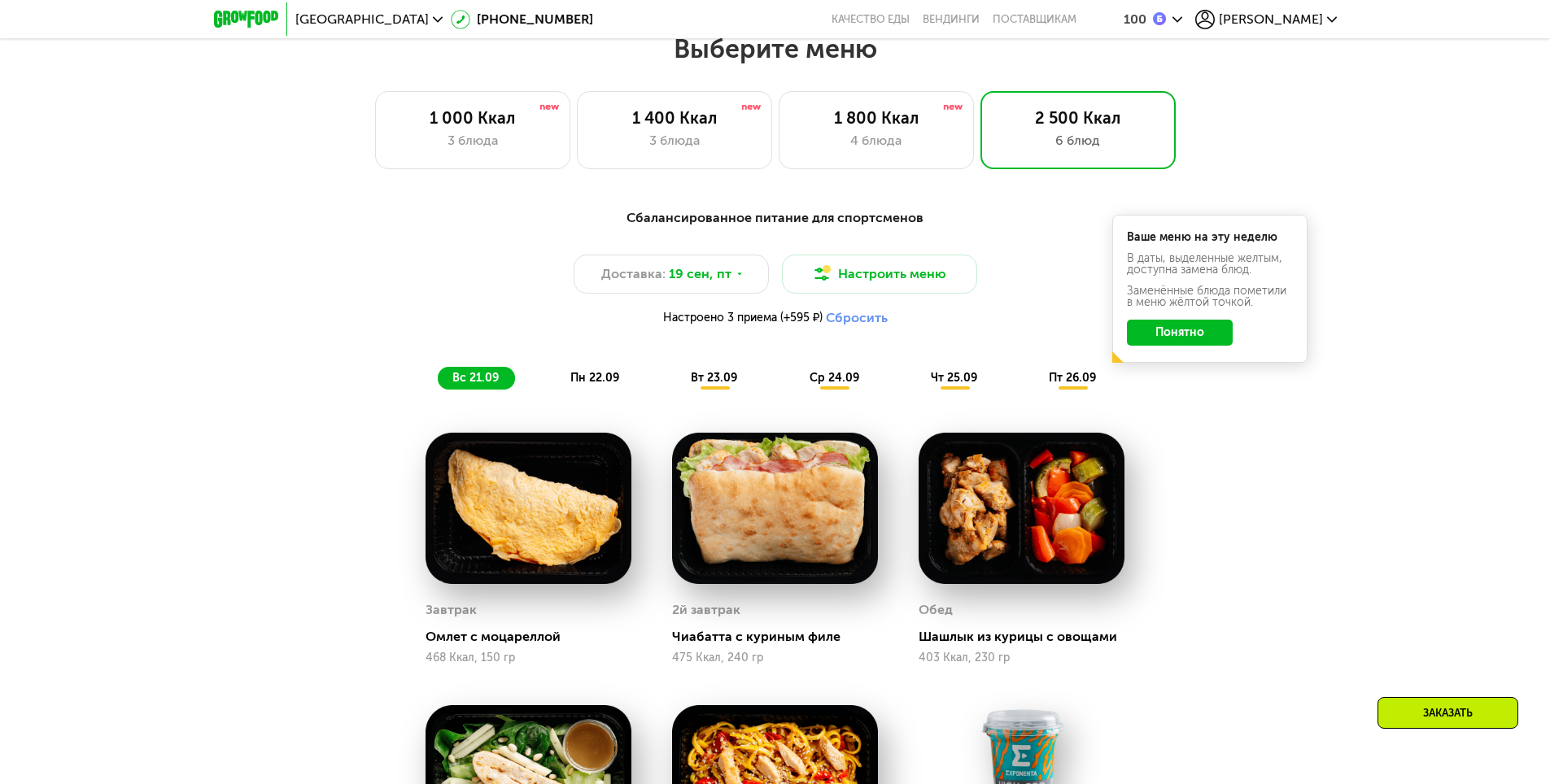
click at [597, 379] on span "пн 22.09" at bounding box center [595, 378] width 49 height 14
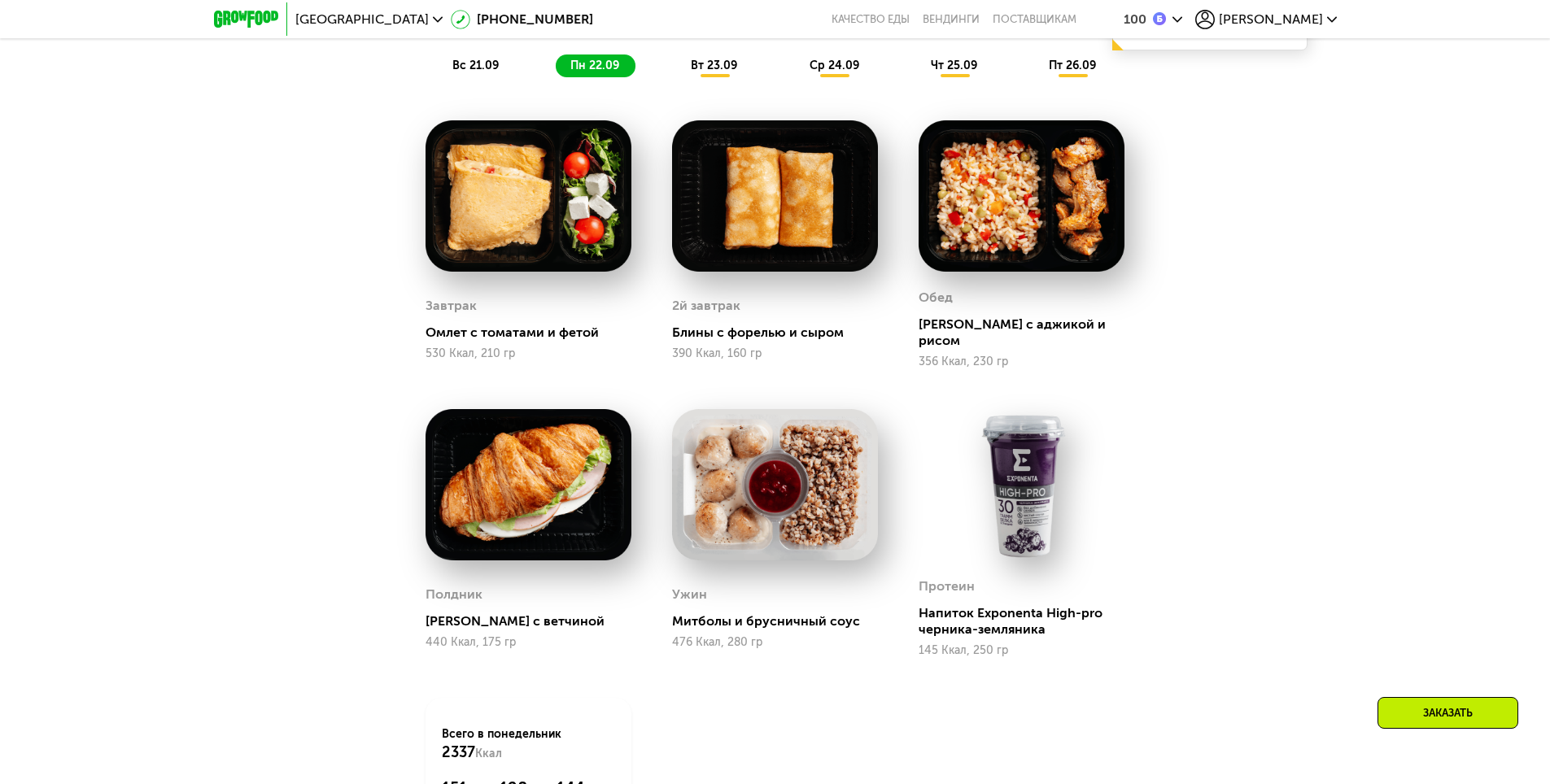
scroll to position [1203, 0]
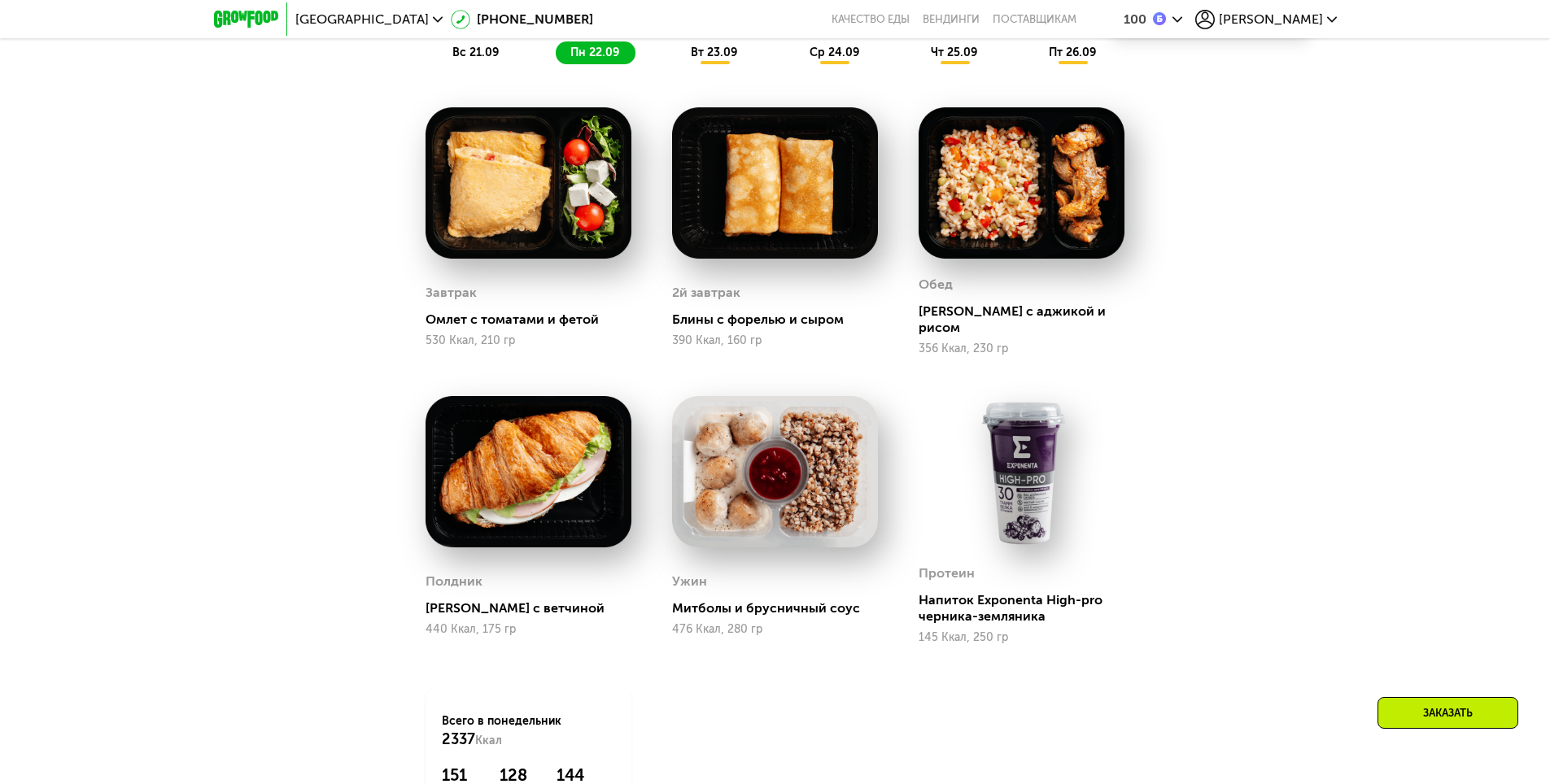
click at [704, 60] on span "вт 23.09" at bounding box center [713, 52] width 46 height 14
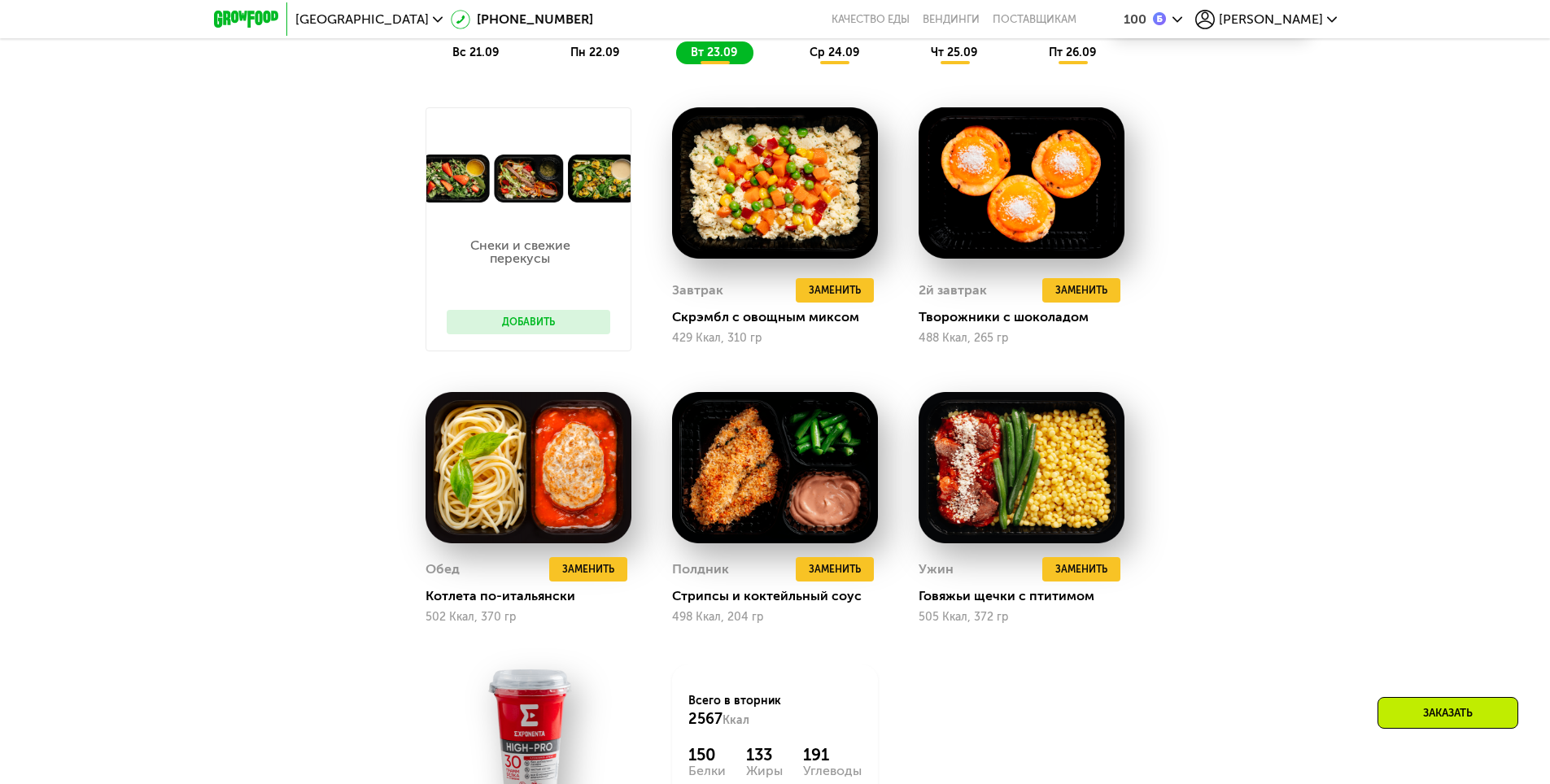
click at [833, 64] on div "ср 24.09" at bounding box center [835, 53] width 81 height 23
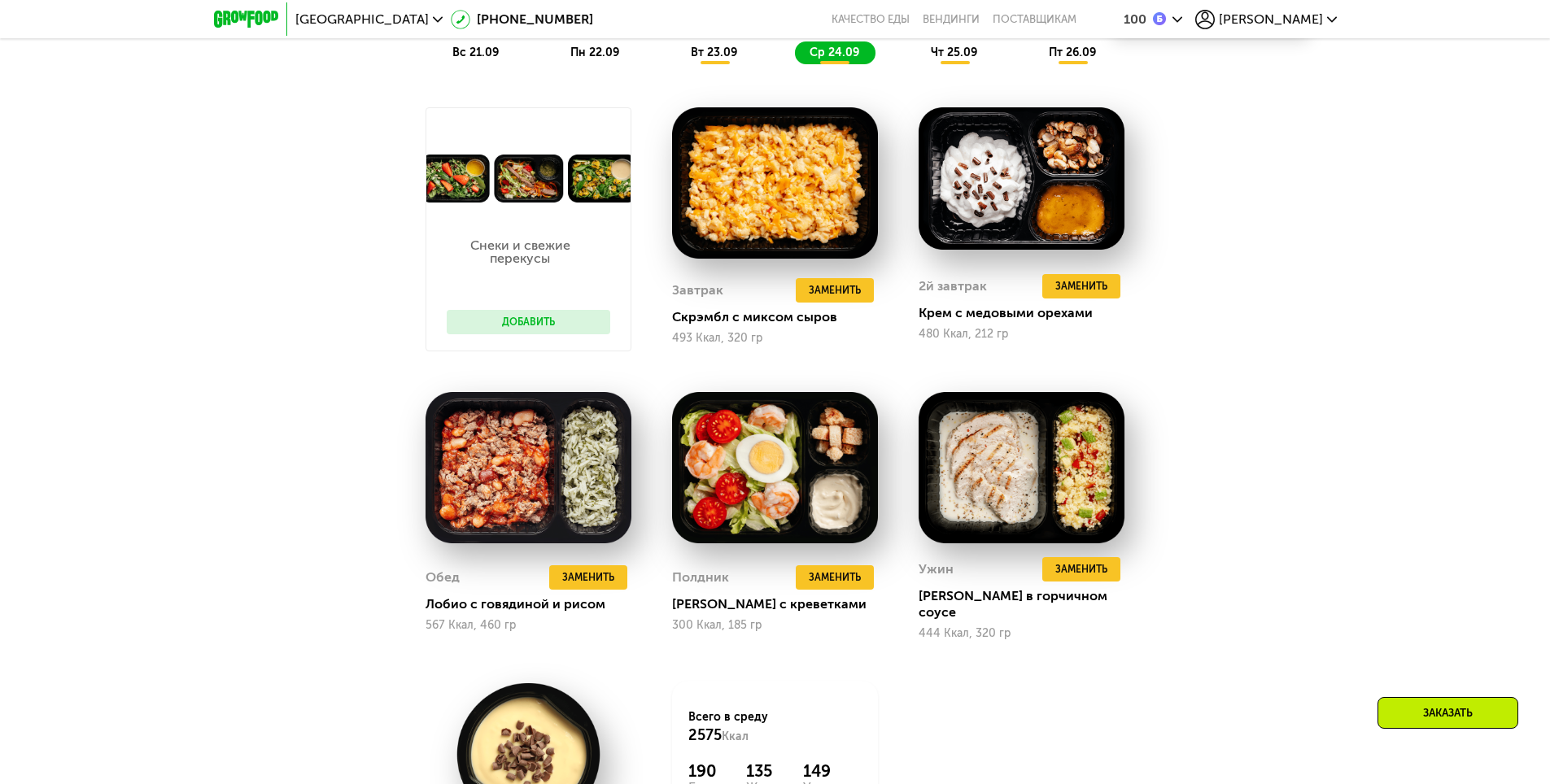
click at [939, 55] on span "чт 25.09" at bounding box center [954, 52] width 46 height 14
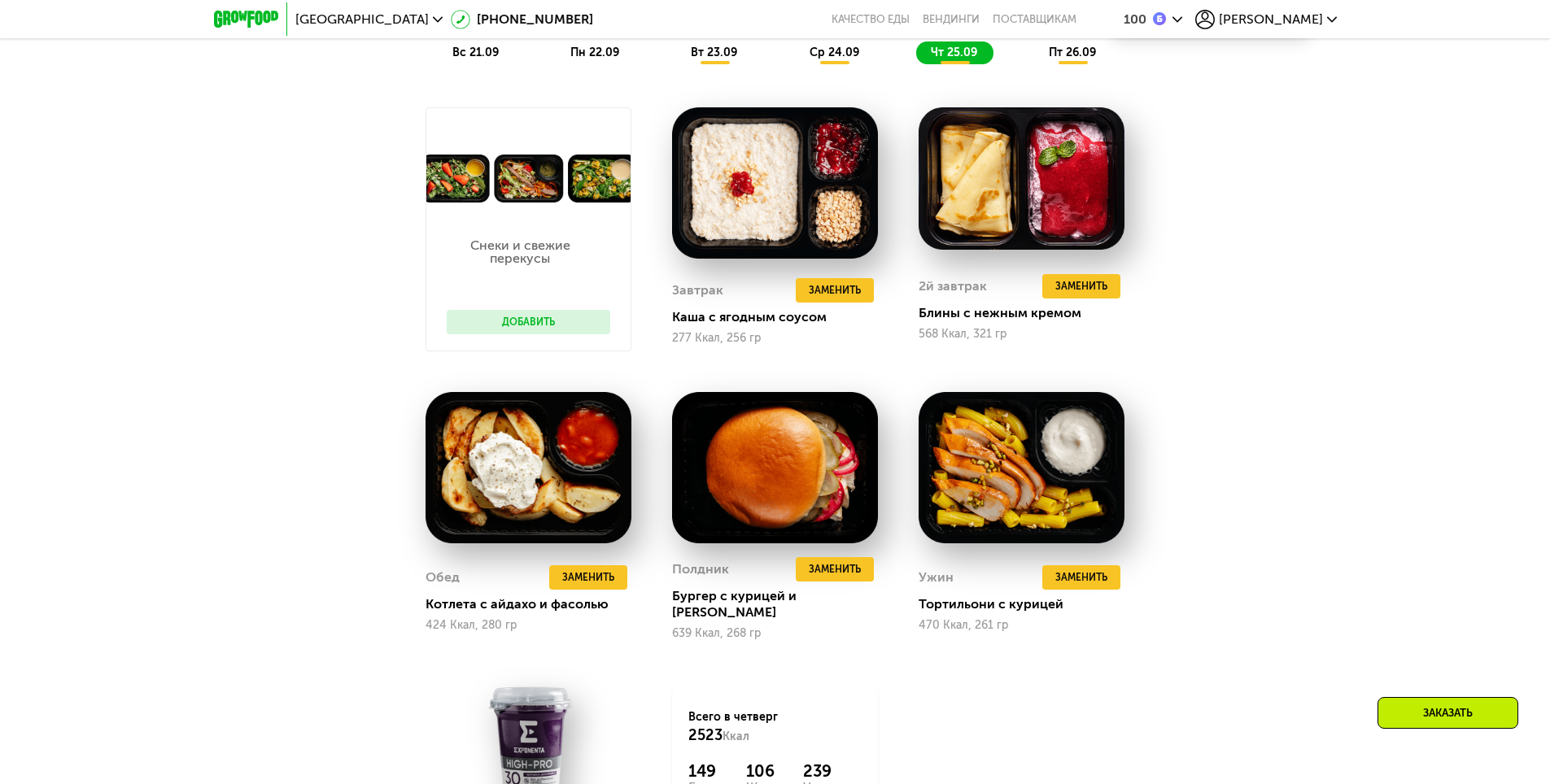
click at [1071, 56] on span "пт 26.09" at bounding box center [1072, 52] width 47 height 14
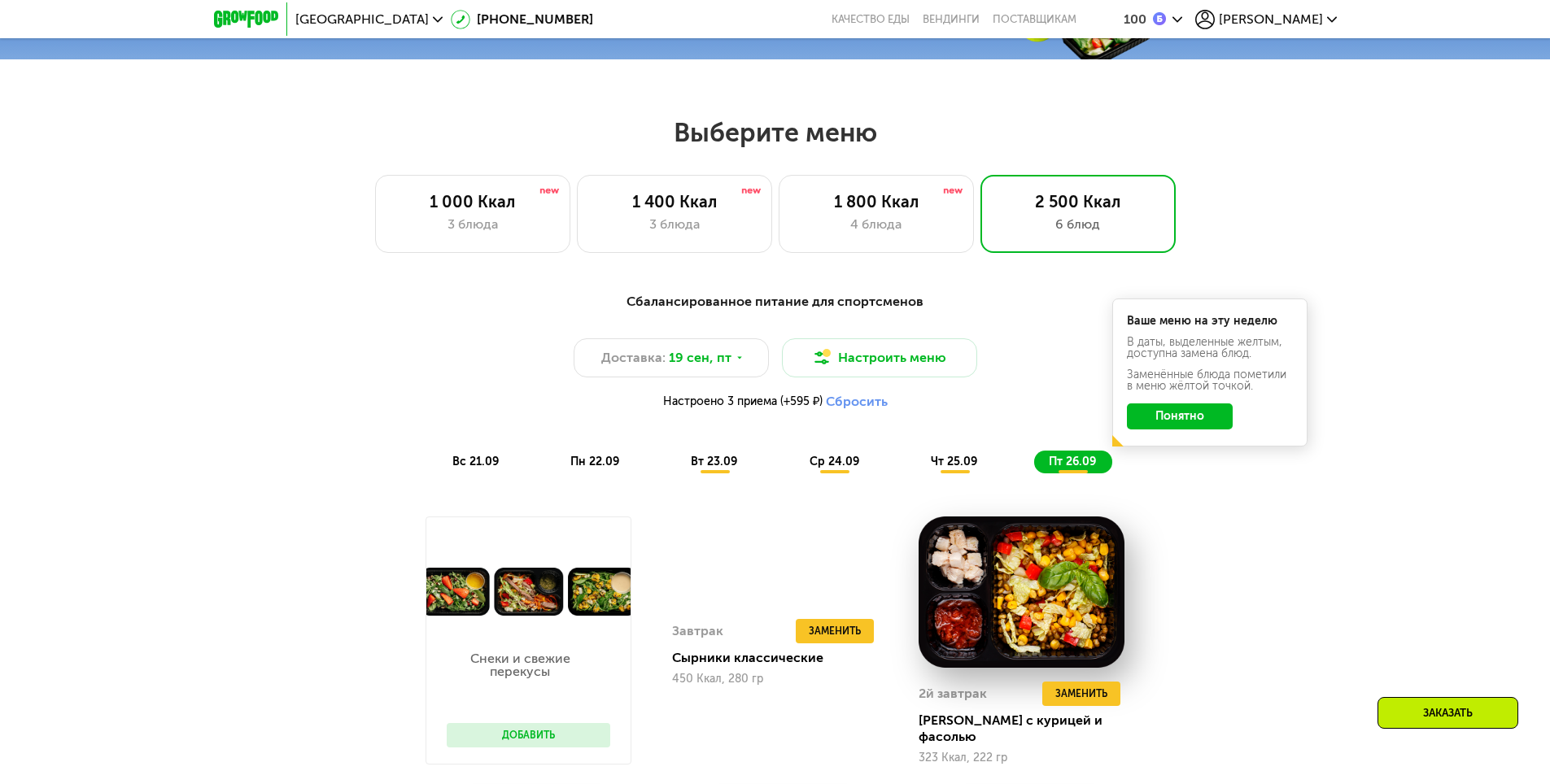
scroll to position [553, 0]
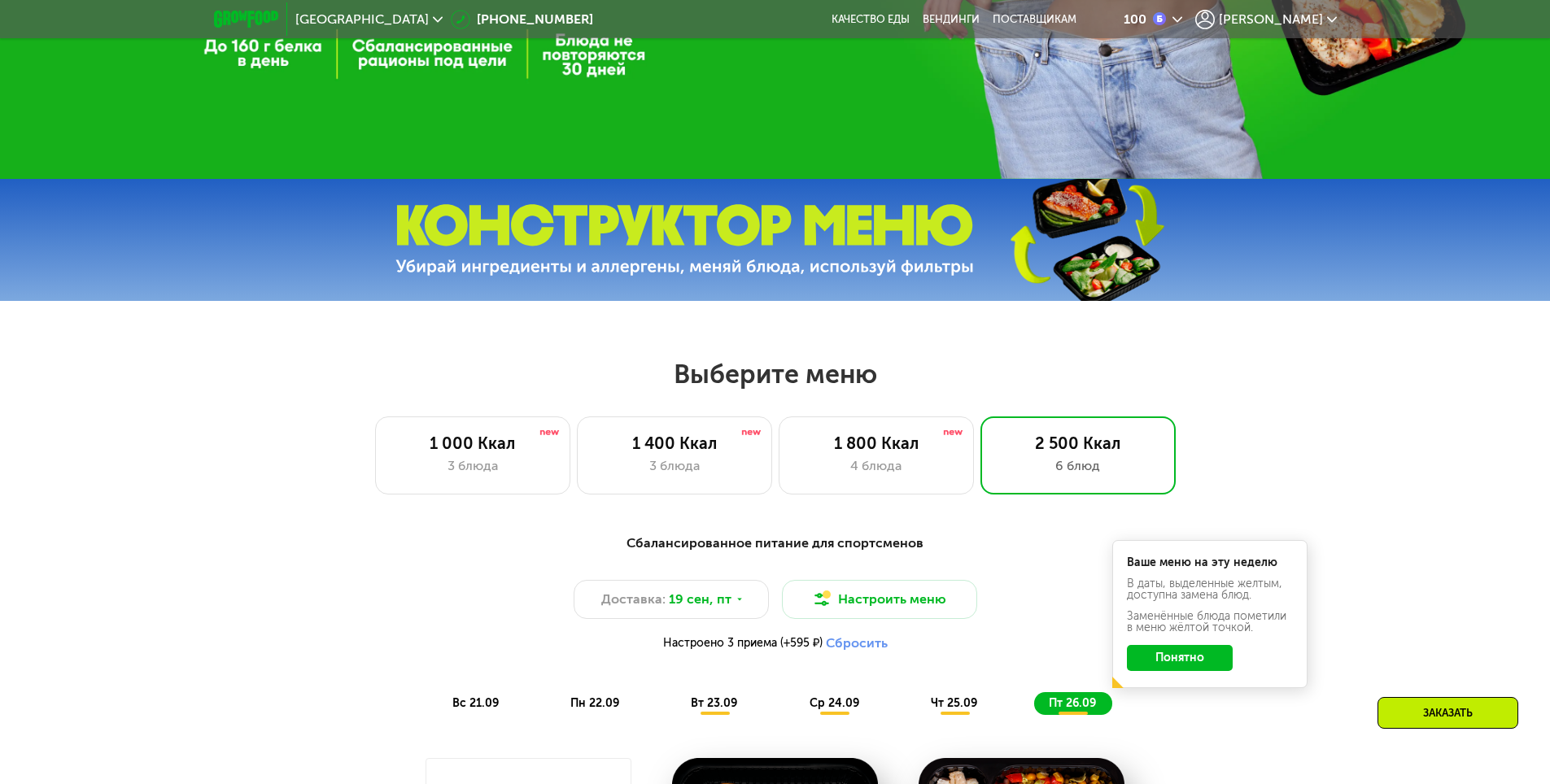
click at [1216, 671] on button "Понятно" at bounding box center [1180, 657] width 106 height 26
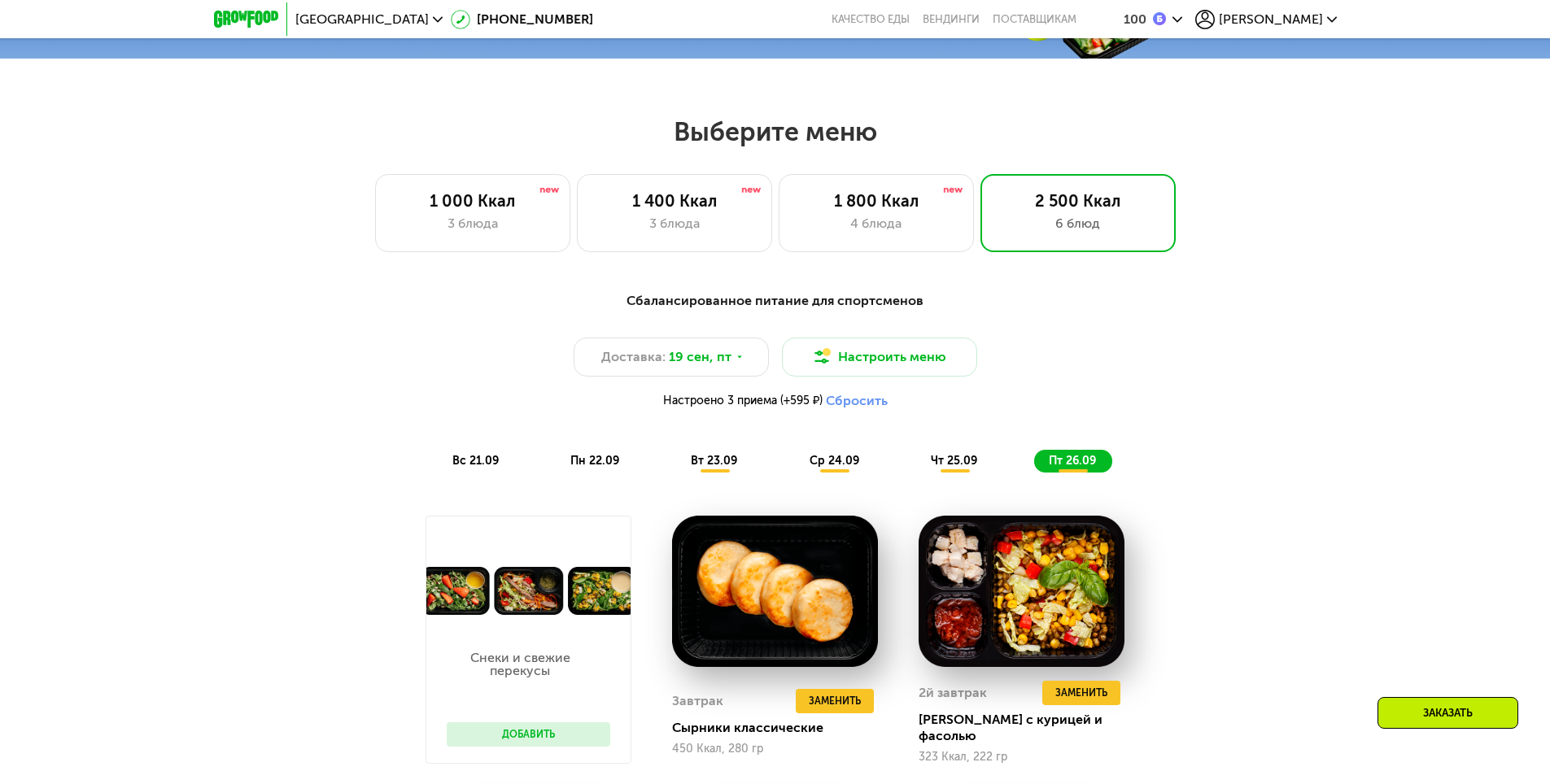
scroll to position [797, 0]
